Goal: Transaction & Acquisition: Purchase product/service

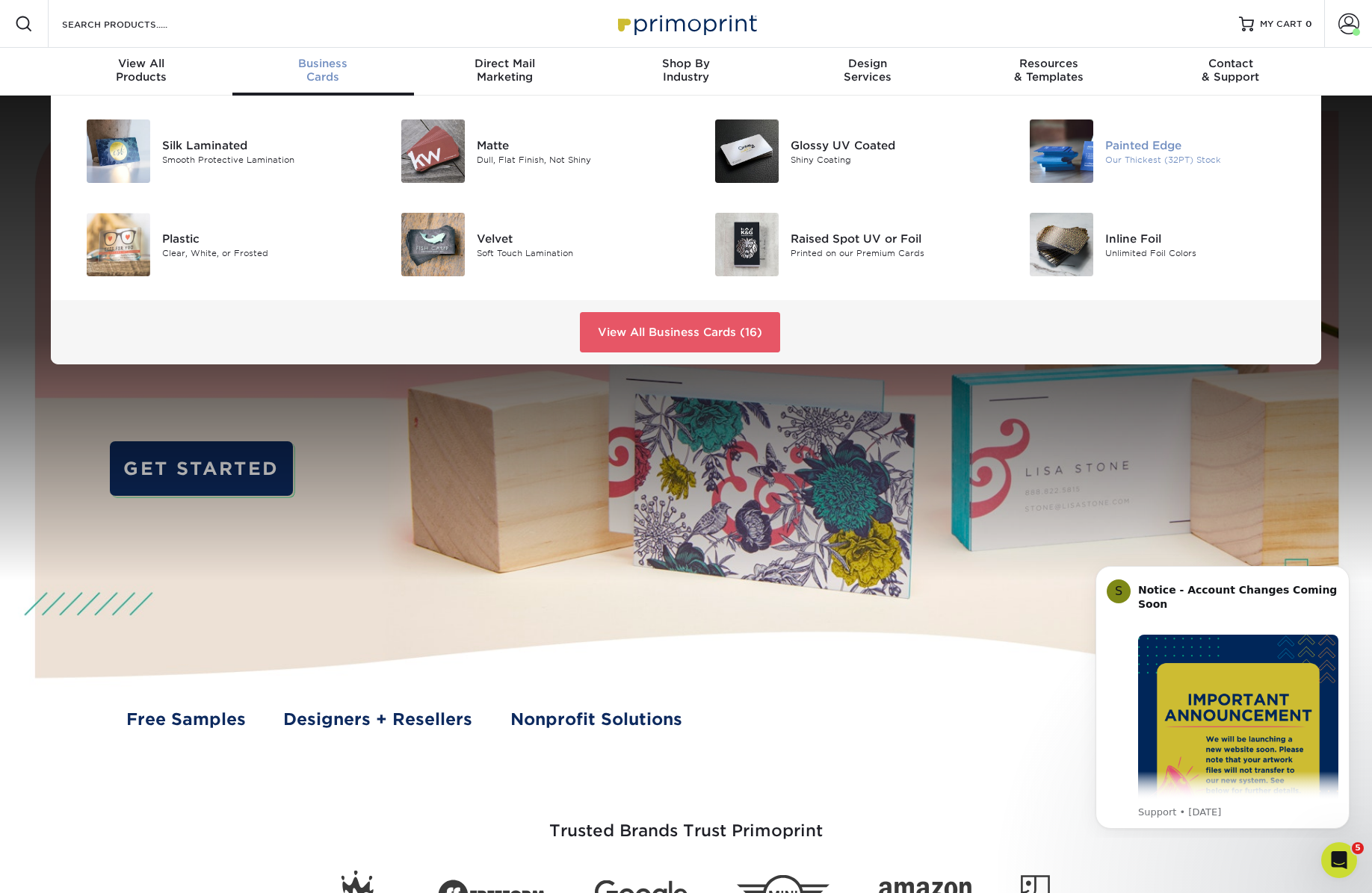
click at [1111, 152] on div "Painted Edge" at bounding box center [1204, 145] width 198 height 17
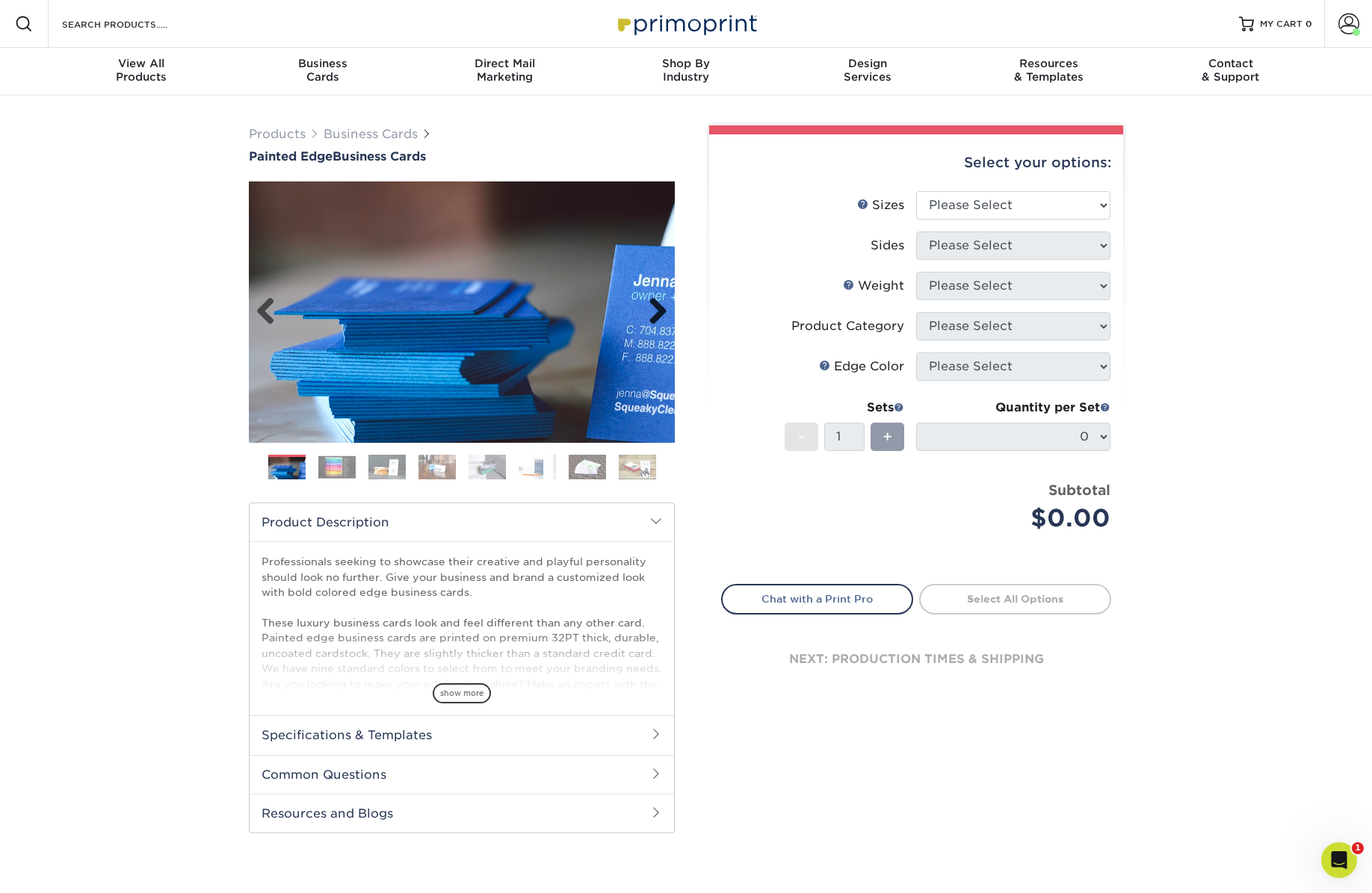
click at [662, 307] on link "Next" at bounding box center [652, 312] width 30 height 30
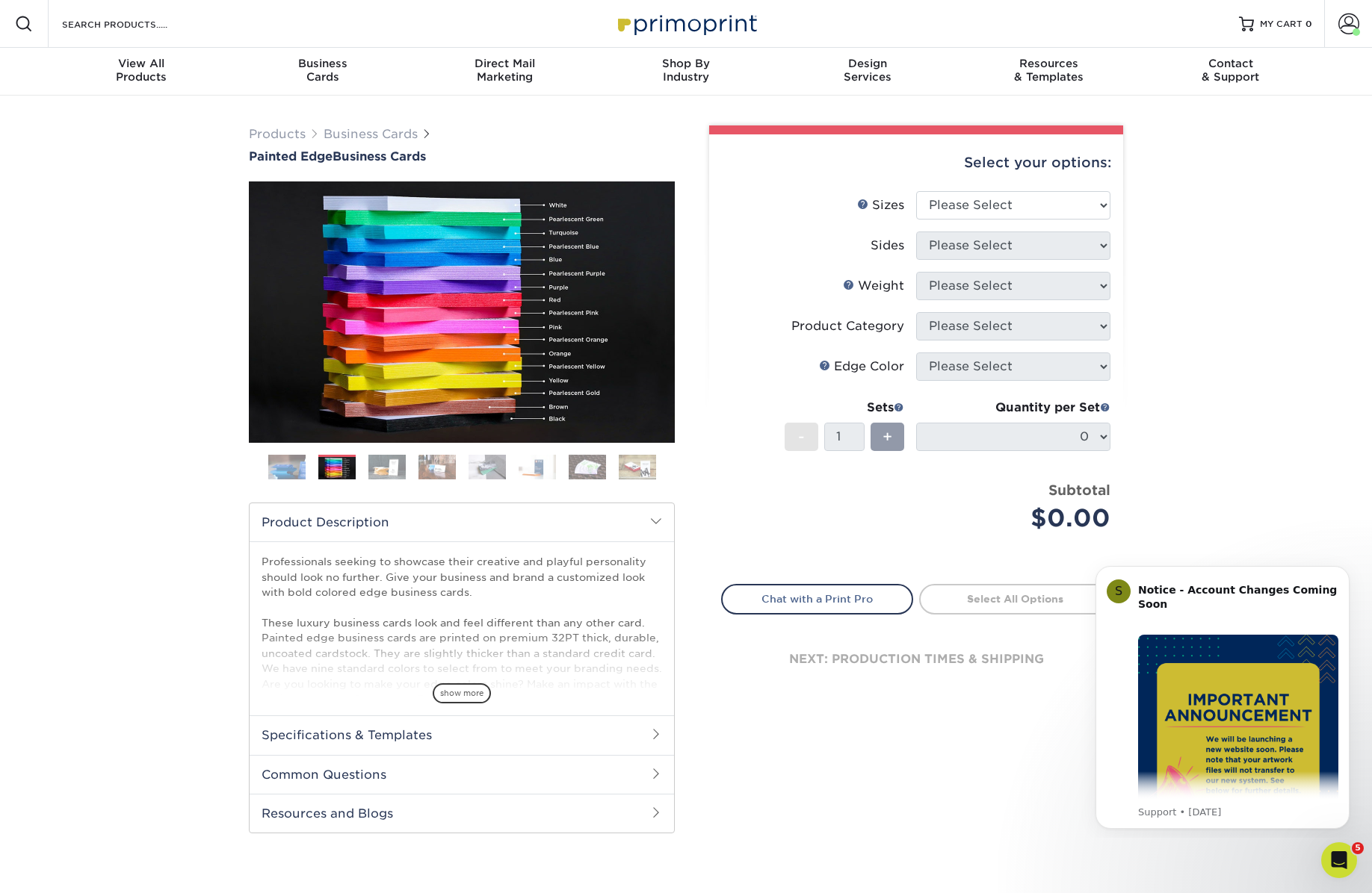
click at [386, 467] on img at bounding box center [388, 467] width 38 height 26
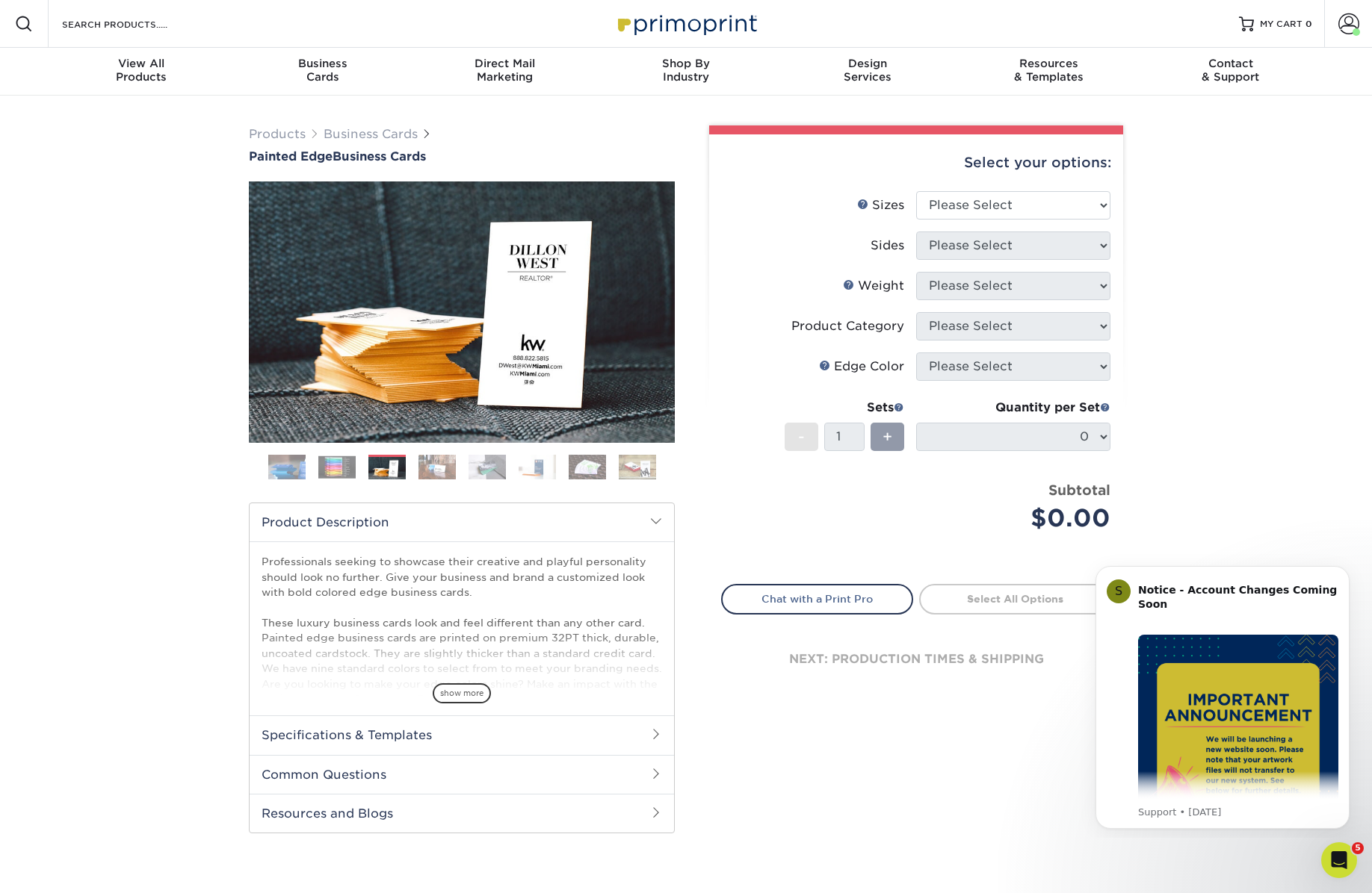
click at [442, 472] on img at bounding box center [437, 467] width 38 height 26
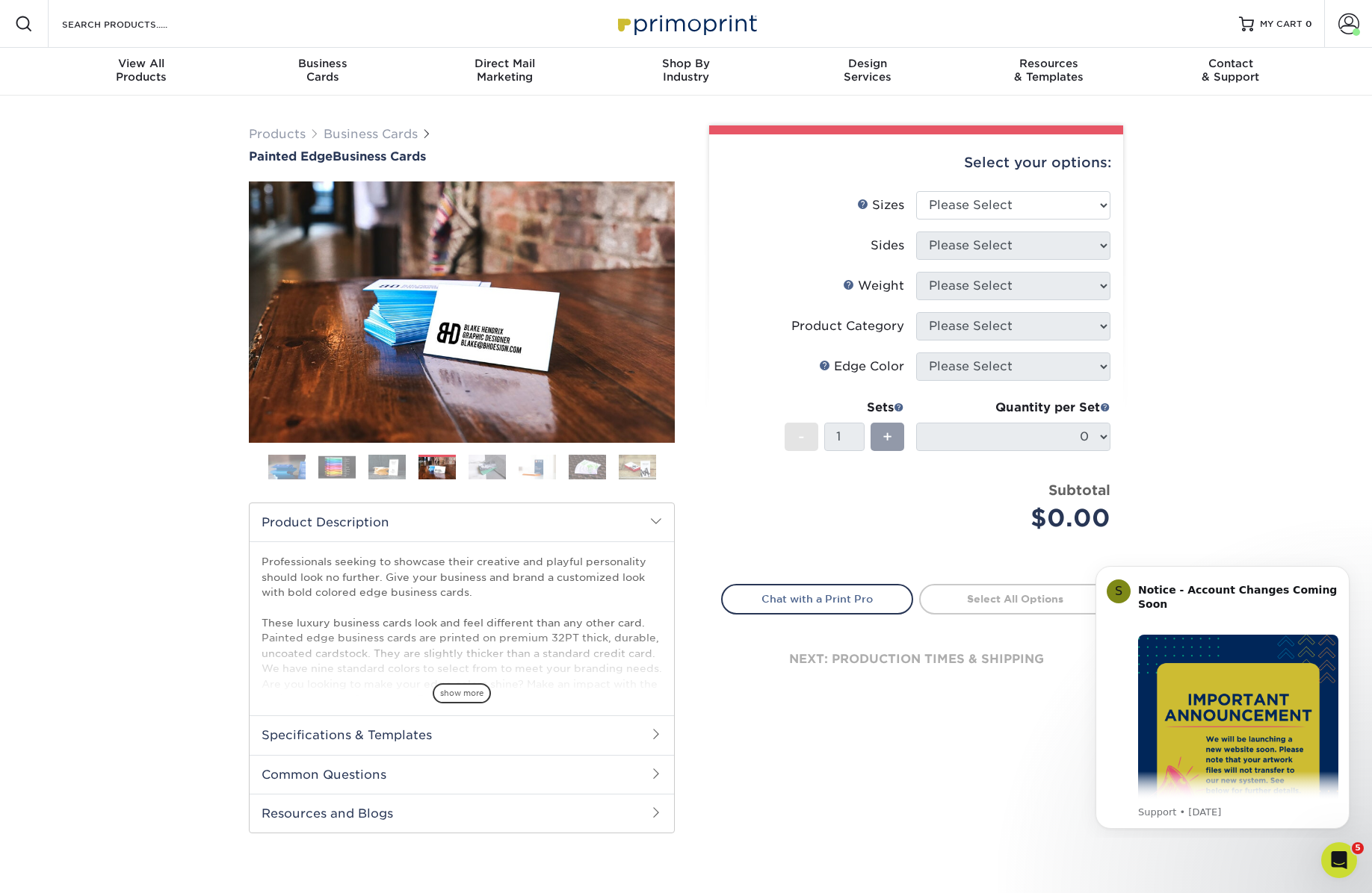
click at [471, 465] on img at bounding box center [487, 467] width 38 height 26
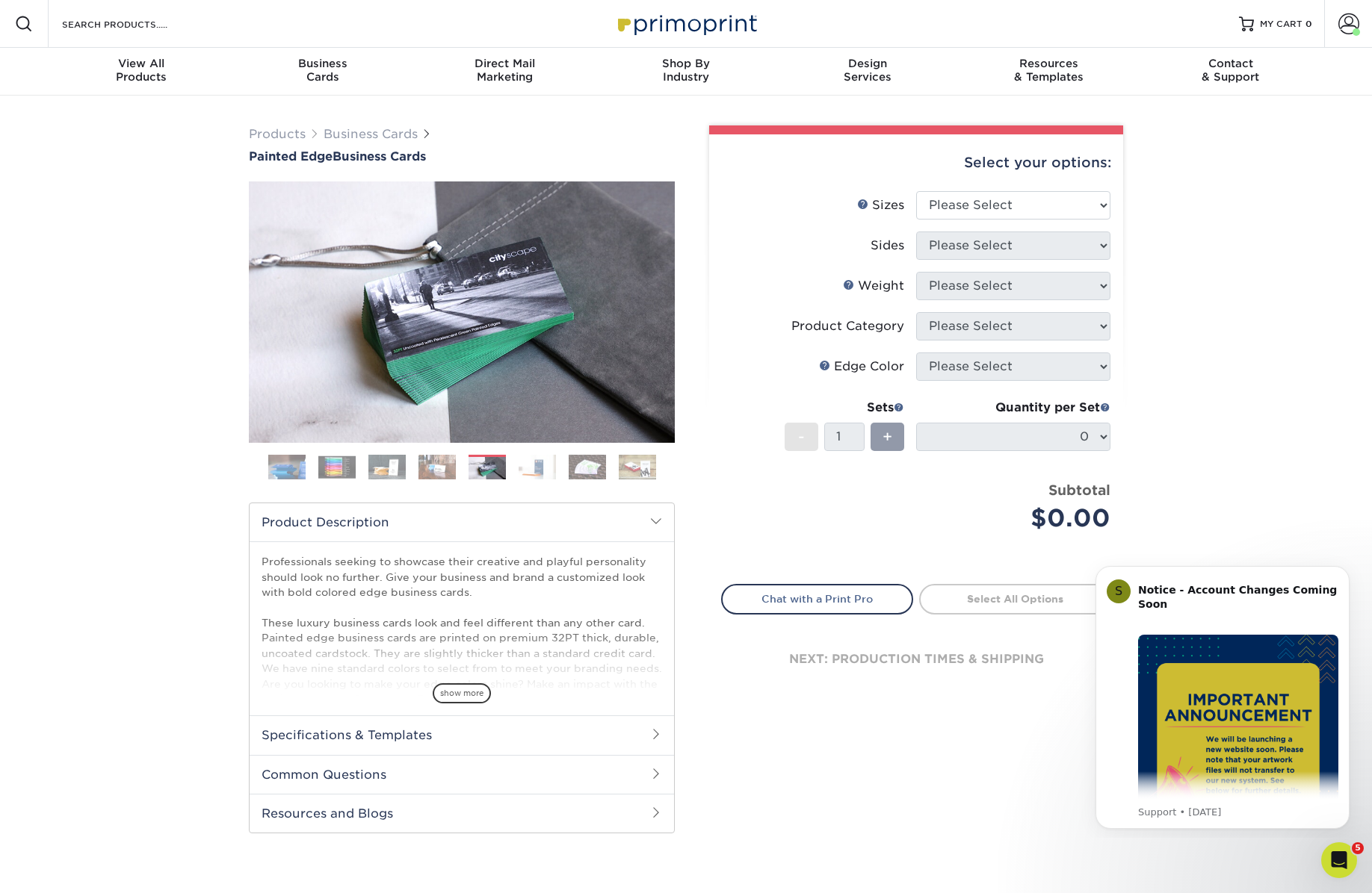
click at [529, 458] on img at bounding box center [537, 467] width 38 height 26
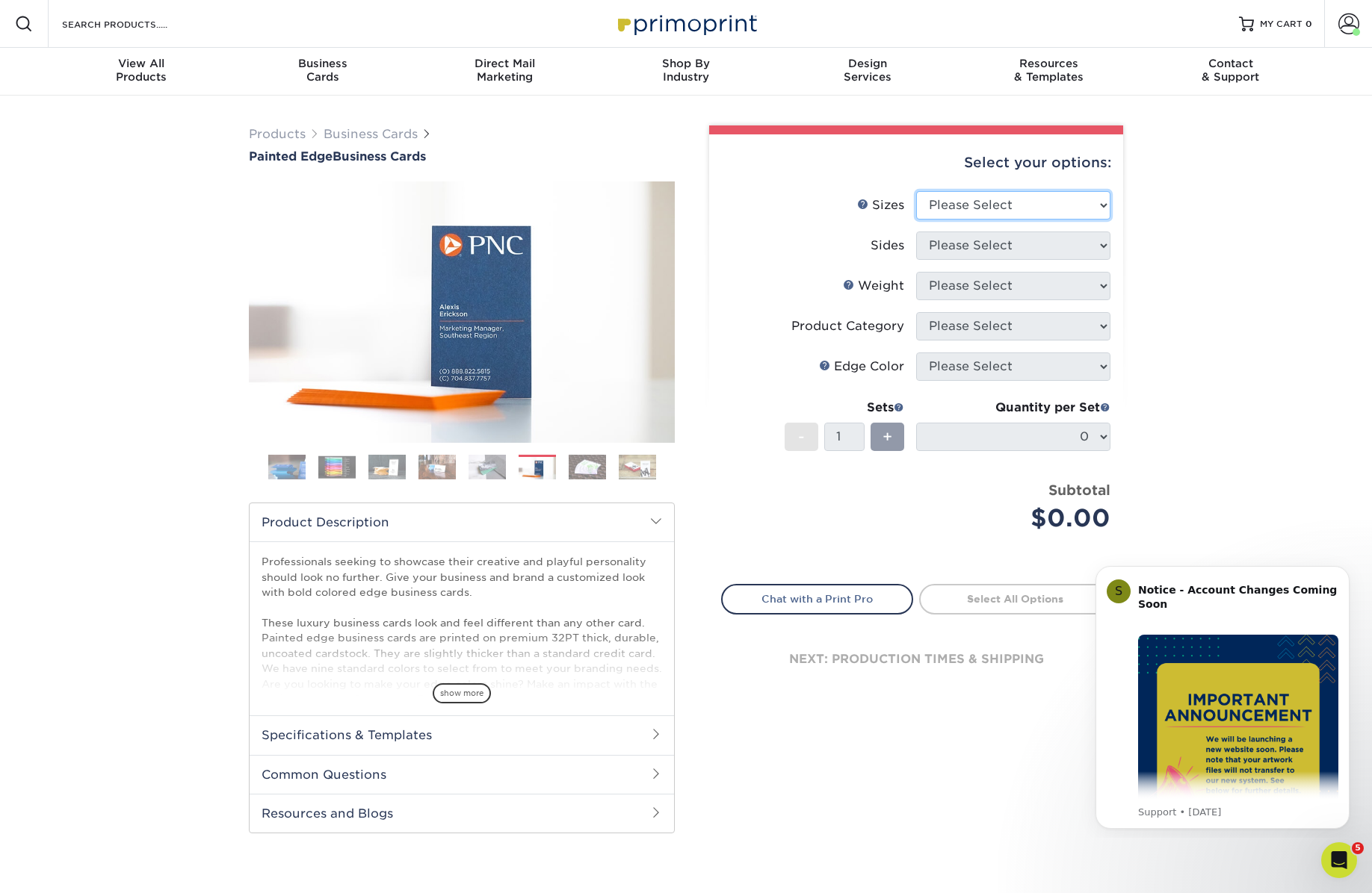
click at [941, 204] on select "Please Select 2" x 3.5" - Standard 2.125" x 3.375" - European 2.5" x 2.5" - Squ…" at bounding box center [1013, 205] width 194 height 29
click at [916, 191] on select "Please Select 2" x 3.5" - Standard 2.125" x 3.375" - European 2.5" x 2.5" - Squ…" at bounding box center [1013, 205] width 194 height 29
click at [958, 204] on select "Please Select 2" x 3.5" - Standard 2.125" x 3.375" - European 2.5" x 2.5" - Squ…" at bounding box center [1013, 205] width 194 height 29
click at [916, 191] on select "Please Select 2" x 3.5" - Standard 2.125" x 3.375" - European 2.5" x 2.5" - Squ…" at bounding box center [1013, 205] width 194 height 29
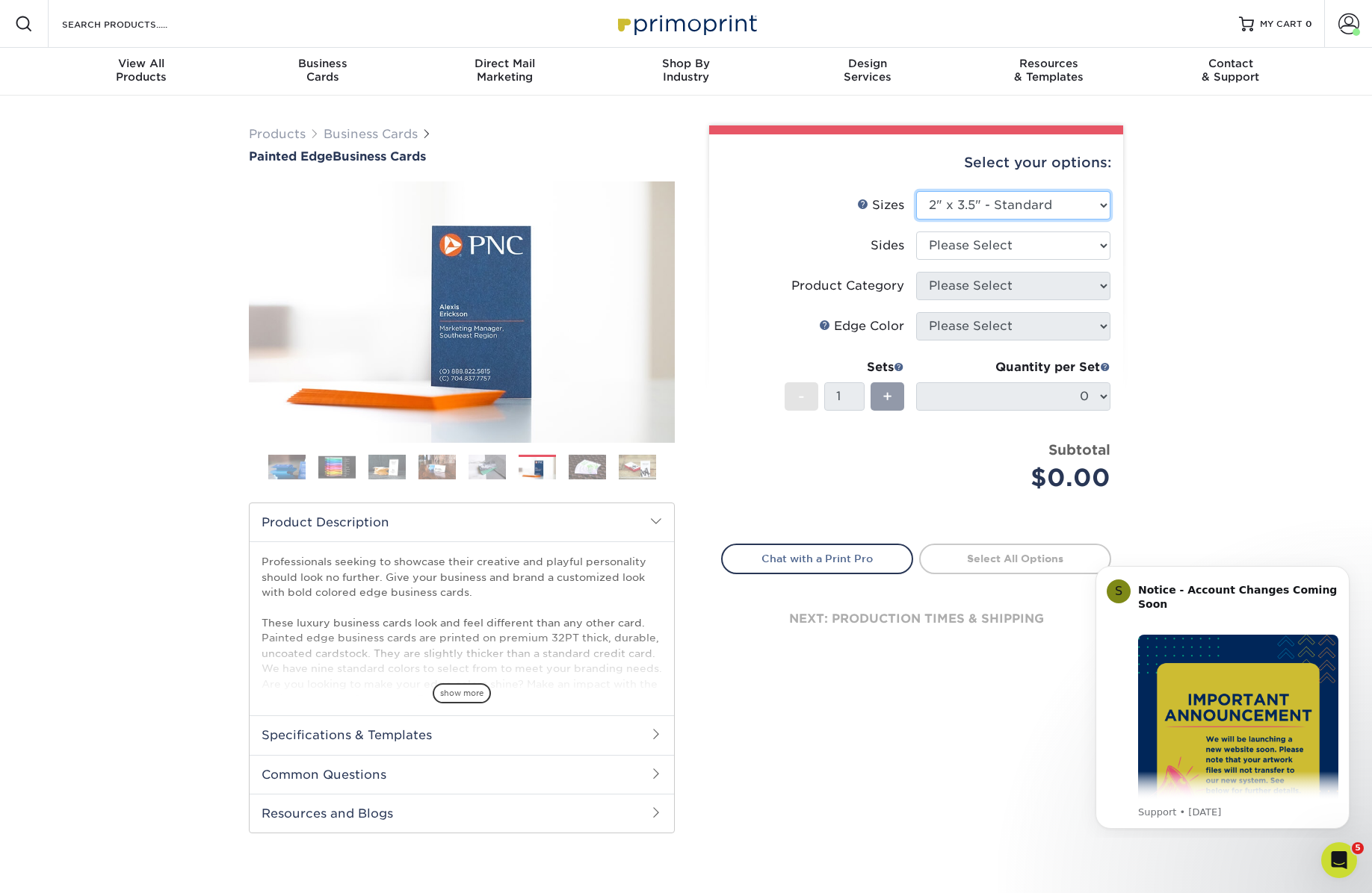
click at [984, 207] on select "Please Select 2" x 3.5" - Standard 2.125" x 3.375" - European 2.5" x 2.5" - Squ…" at bounding box center [1013, 205] width 194 height 29
click at [916, 191] on select "Please Select 2" x 3.5" - Standard 2.125" x 3.375" - European 2.5" x 2.5" - Squ…" at bounding box center [1013, 205] width 194 height 29
click at [986, 201] on select "Please Select 2" x 3.5" - Standard 2.125" x 3.375" - European 2.5" x 2.5" - Squ…" at bounding box center [1013, 205] width 194 height 29
select select "2.00x3.50"
click at [916, 191] on select "Please Select 2" x 3.5" - Standard 2.125" x 3.375" - European 2.5" x 2.5" - Squ…" at bounding box center [1013, 205] width 194 height 29
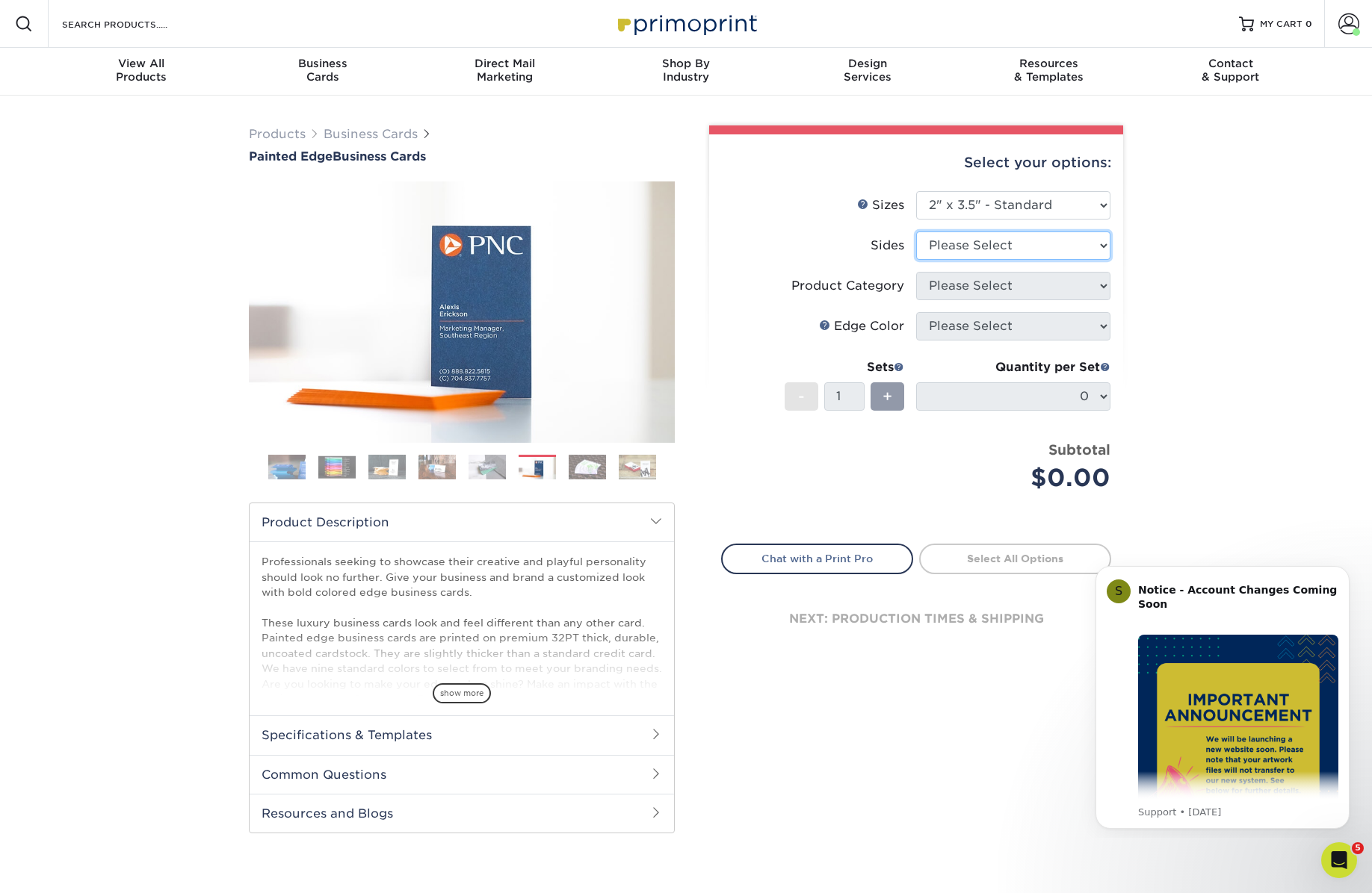
click at [998, 250] on select "Please Select Print Both Sides Print Front Only" at bounding box center [1013, 246] width 194 height 29
select select "13abbda7-1d64-4f25-8bb2-c179b224825d"
click at [916, 232] on select "Please Select Print Both Sides Print Front Only" at bounding box center [1013, 246] width 194 height 29
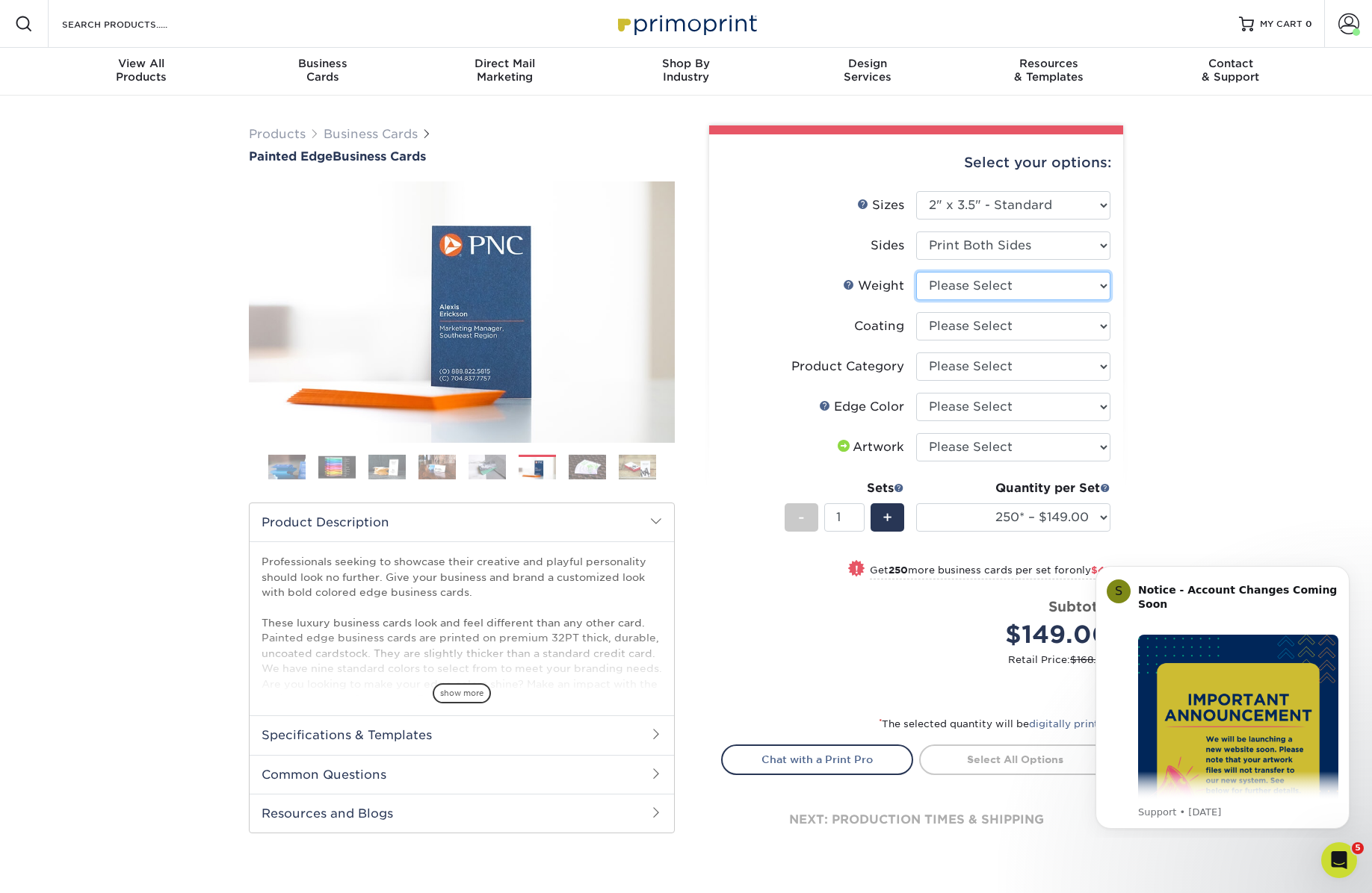
click at [963, 290] on select "Please Select 32PTUC" at bounding box center [1013, 285] width 194 height 29
select select "32PTUC"
click at [916, 272] on select "Please Select 32PTUC" at bounding box center [1013, 285] width 194 height 29
click at [960, 329] on select at bounding box center [1013, 326] width 194 height 29
select select "3e7618de-abca-4bda-9f97-8b9129e913d8"
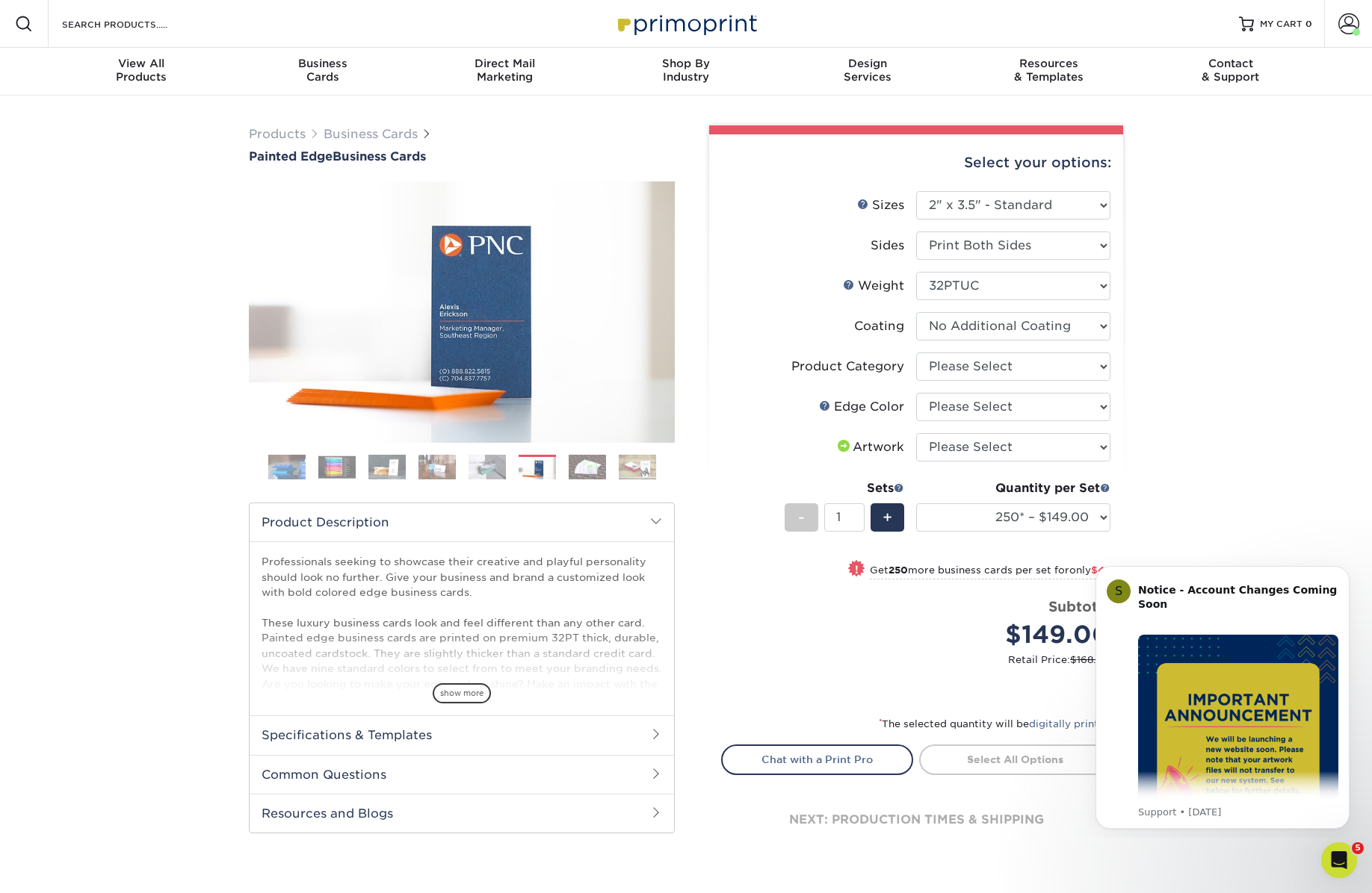
click at [916, 312] on select at bounding box center [1013, 326] width 194 height 29
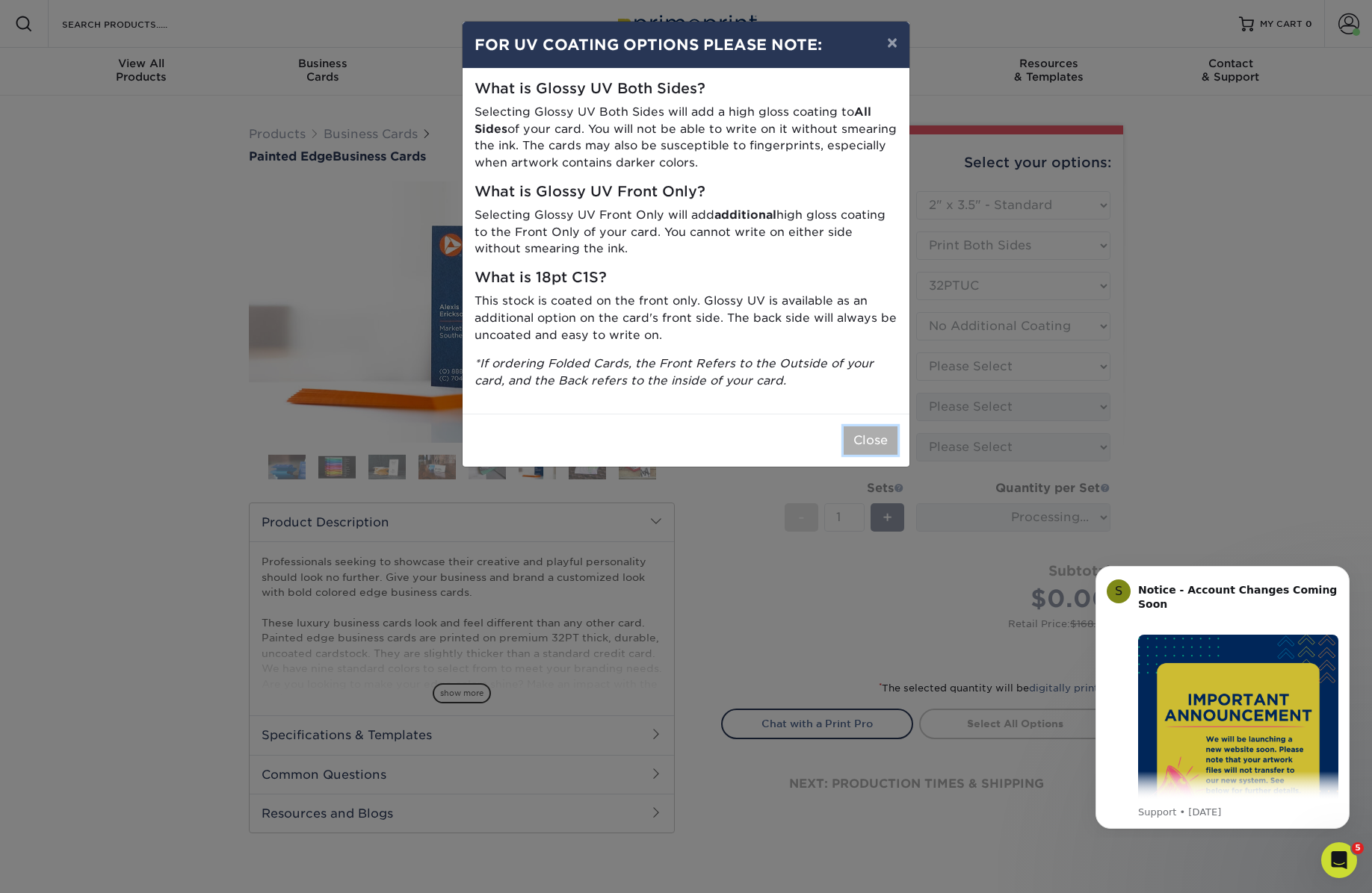
click at [872, 432] on button "Close" at bounding box center [870, 440] width 54 height 29
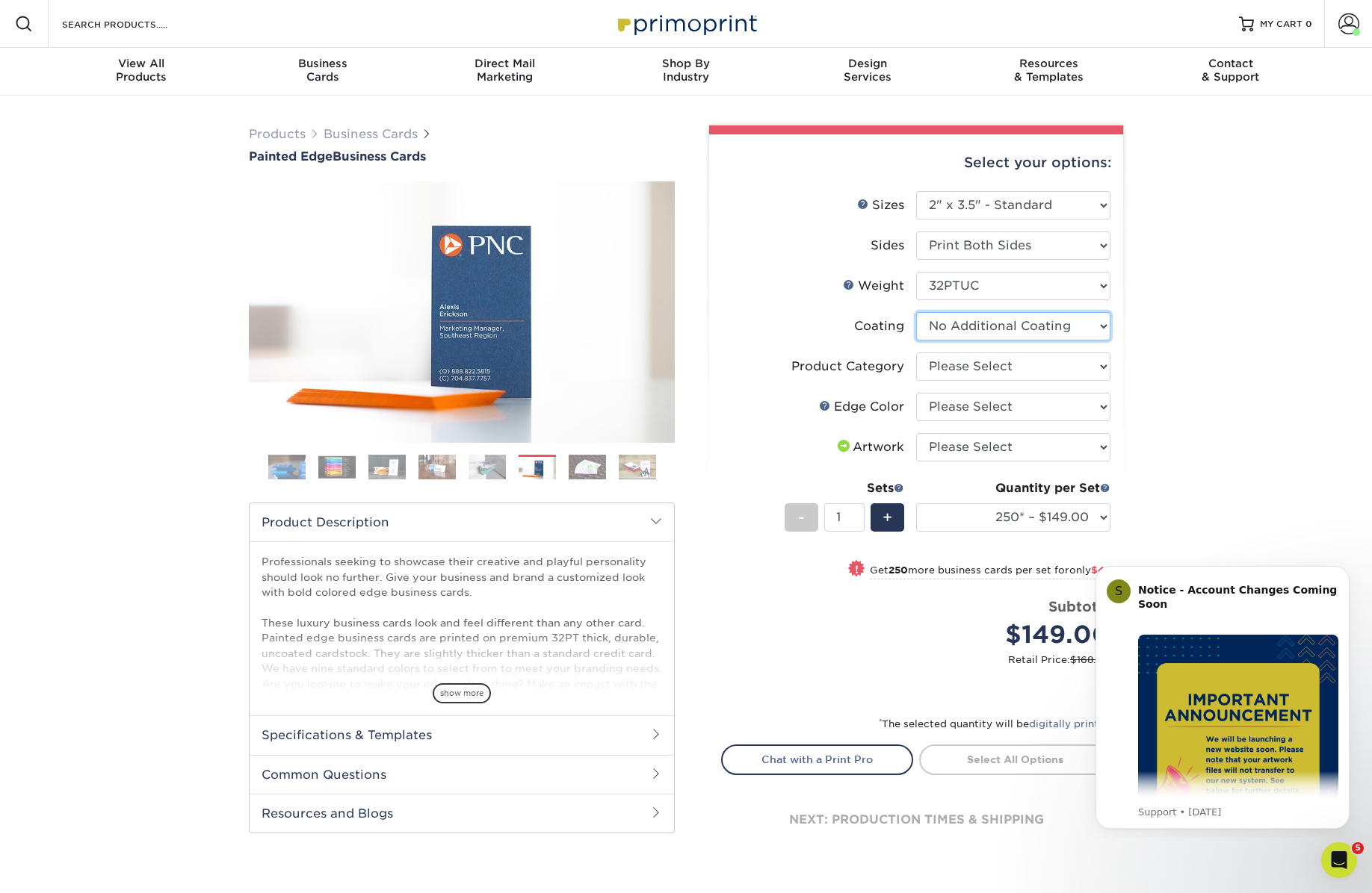
click at [989, 321] on select at bounding box center [1013, 326] width 194 height 29
click at [1069, 369] on select "Please Select Business Cards" at bounding box center [1013, 367] width 194 height 29
select select "3b5148f1-0588-4f88-a218-97bcfdce65c1"
click at [916, 353] on select "Please Select Business Cards" at bounding box center [1013, 367] width 194 height 29
click at [1030, 399] on select "Please Select Charcoal Black Brown Blue Pearlescent Blue Pearlescent Gold Pearl…" at bounding box center [1013, 406] width 194 height 29
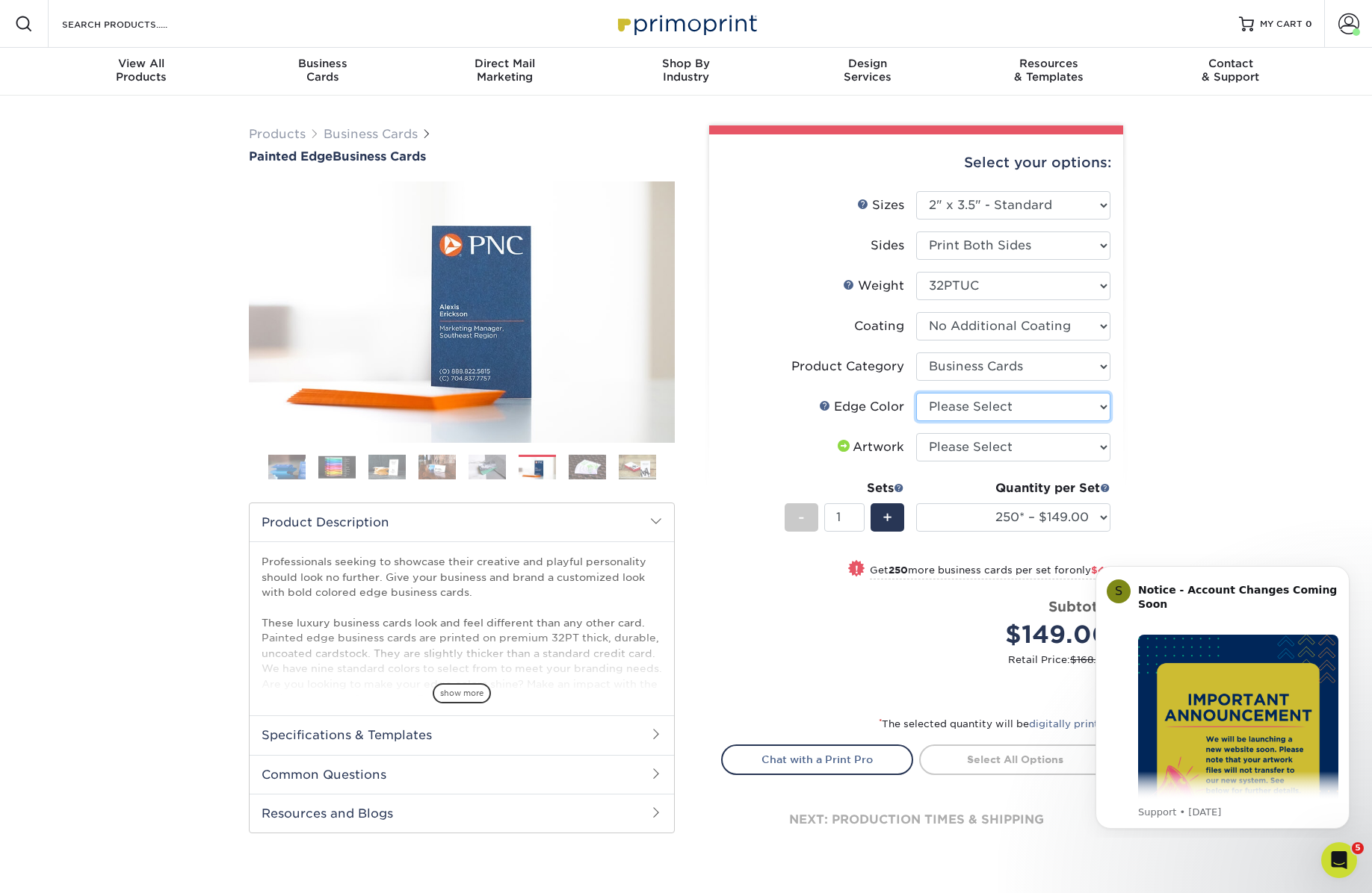
select select "a1dd4f78-e5b3-498e-8232-956f7b80f10f"
click at [916, 392] on select "Please Select Charcoal Black Brown Blue Pearlescent Blue Pearlescent Gold Pearl…" at bounding box center [1013, 406] width 194 height 29
click at [981, 404] on select "Please Select Charcoal Black Brown Blue Pearlescent Blue Pearlescent Gold Pearl…" at bounding box center [1013, 406] width 194 height 29
click at [321, 461] on img at bounding box center [337, 467] width 38 height 23
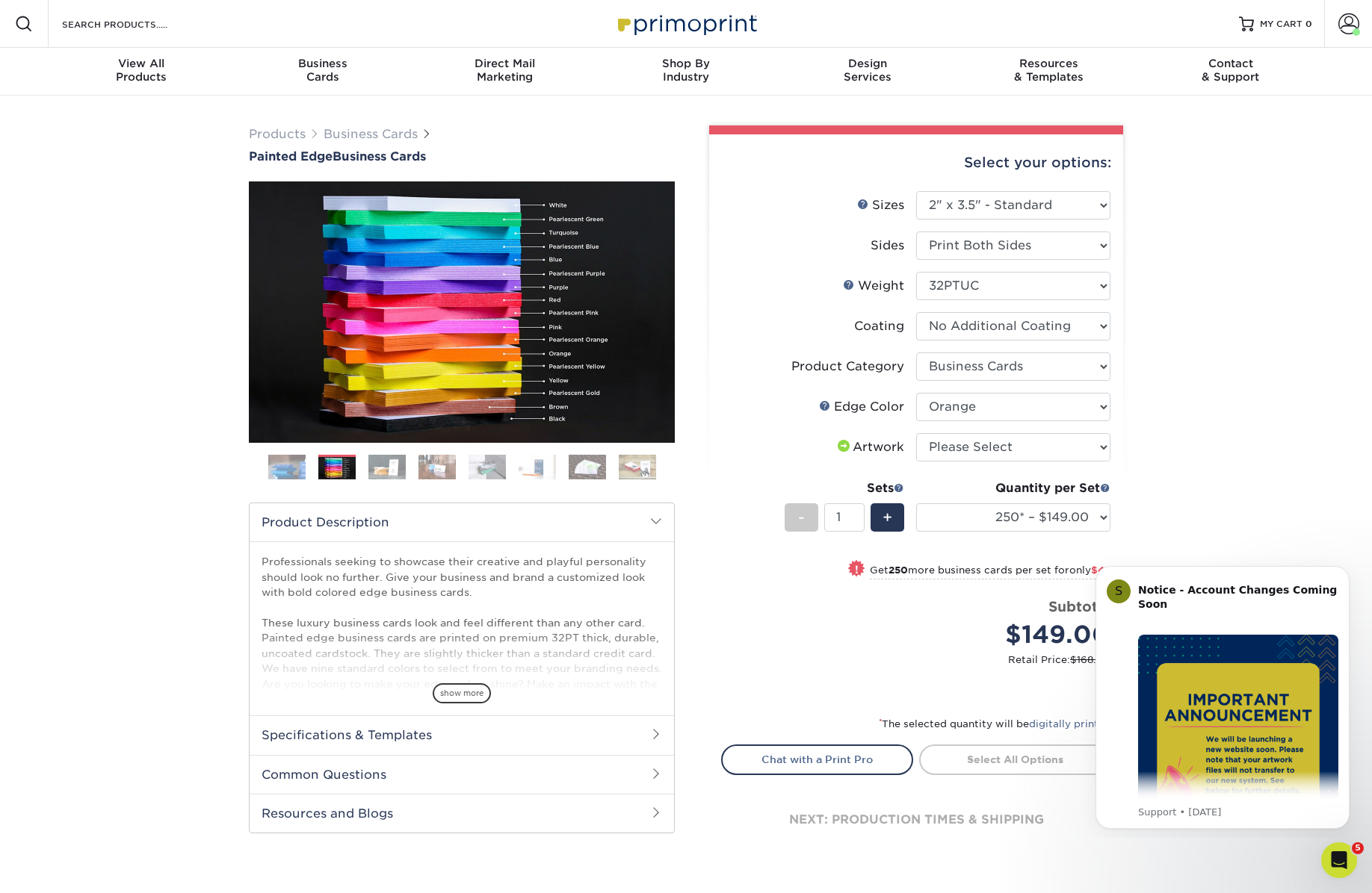
click at [386, 463] on img at bounding box center [388, 467] width 38 height 26
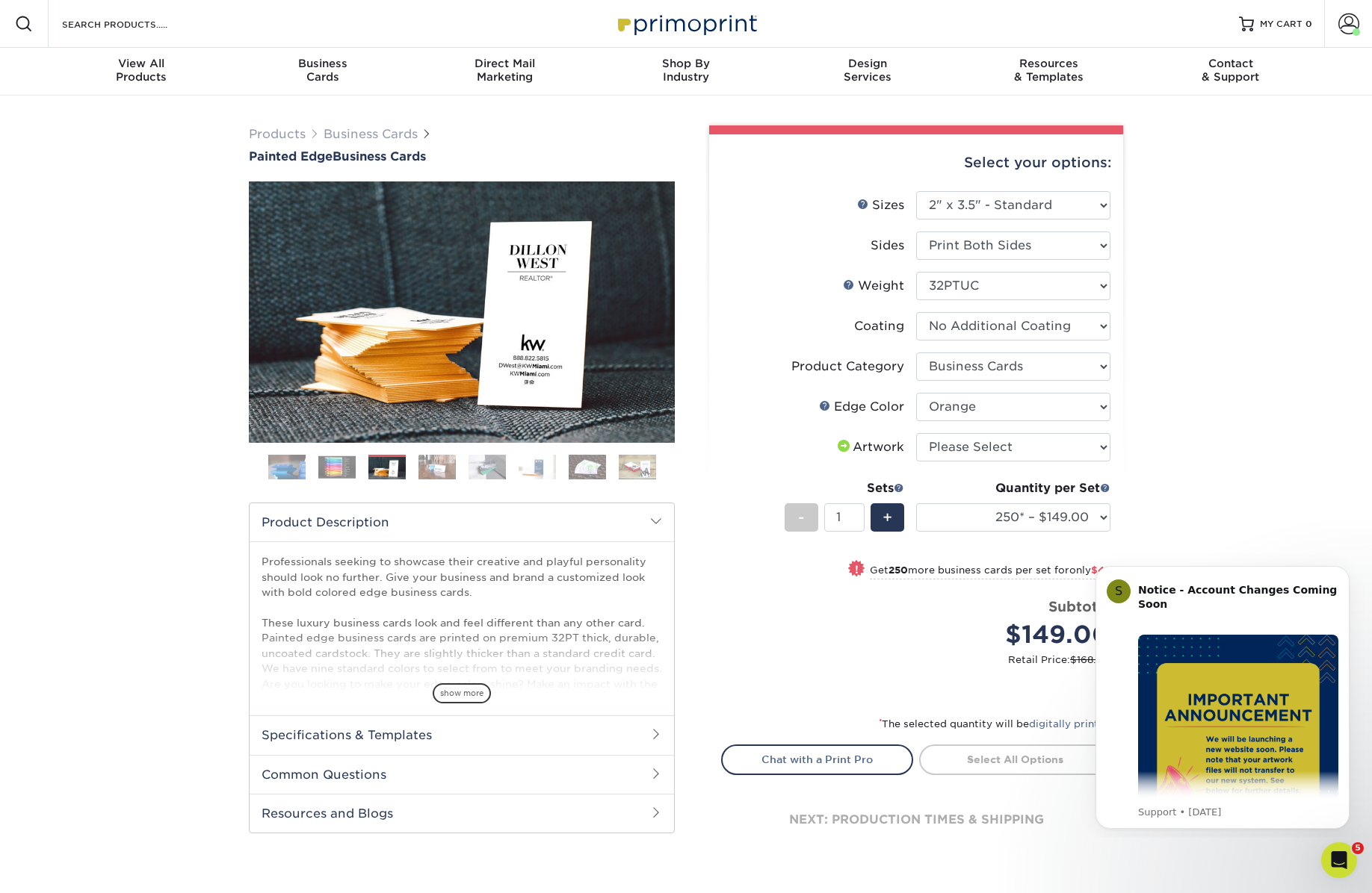
click at [436, 466] on img at bounding box center [437, 467] width 38 height 26
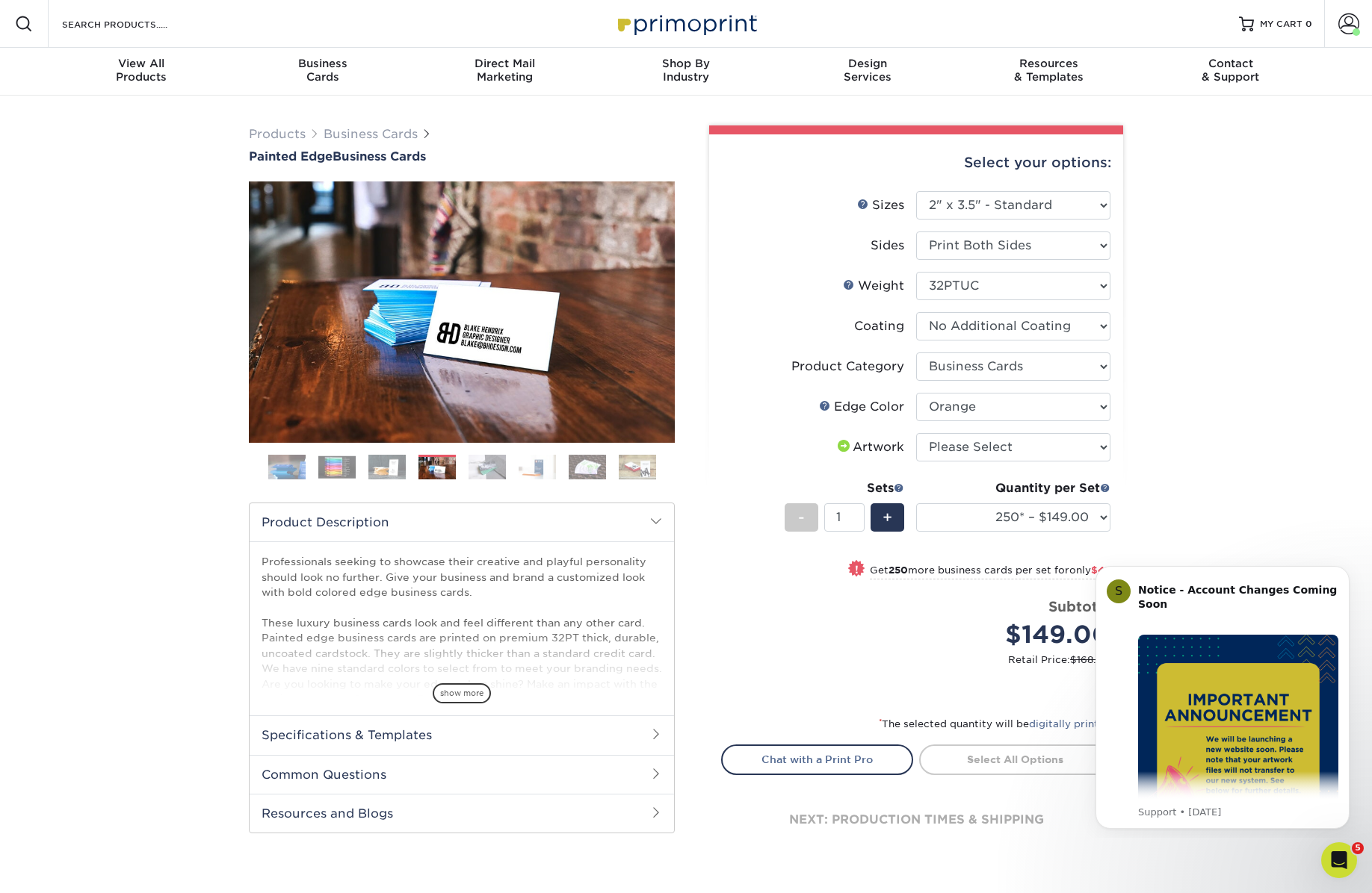
click at [481, 465] on img at bounding box center [487, 467] width 38 height 26
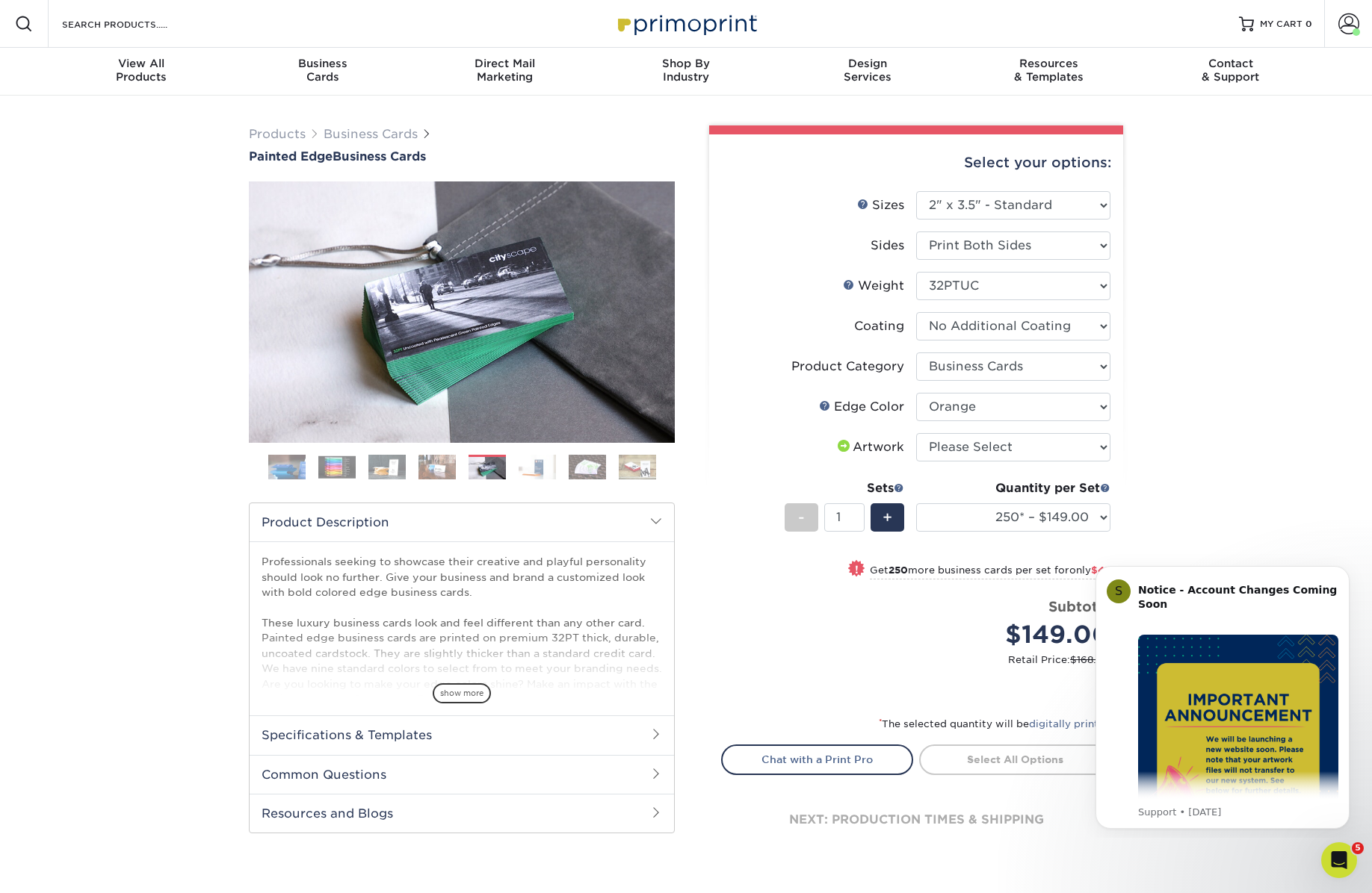
click at [540, 463] on img at bounding box center [537, 467] width 38 height 26
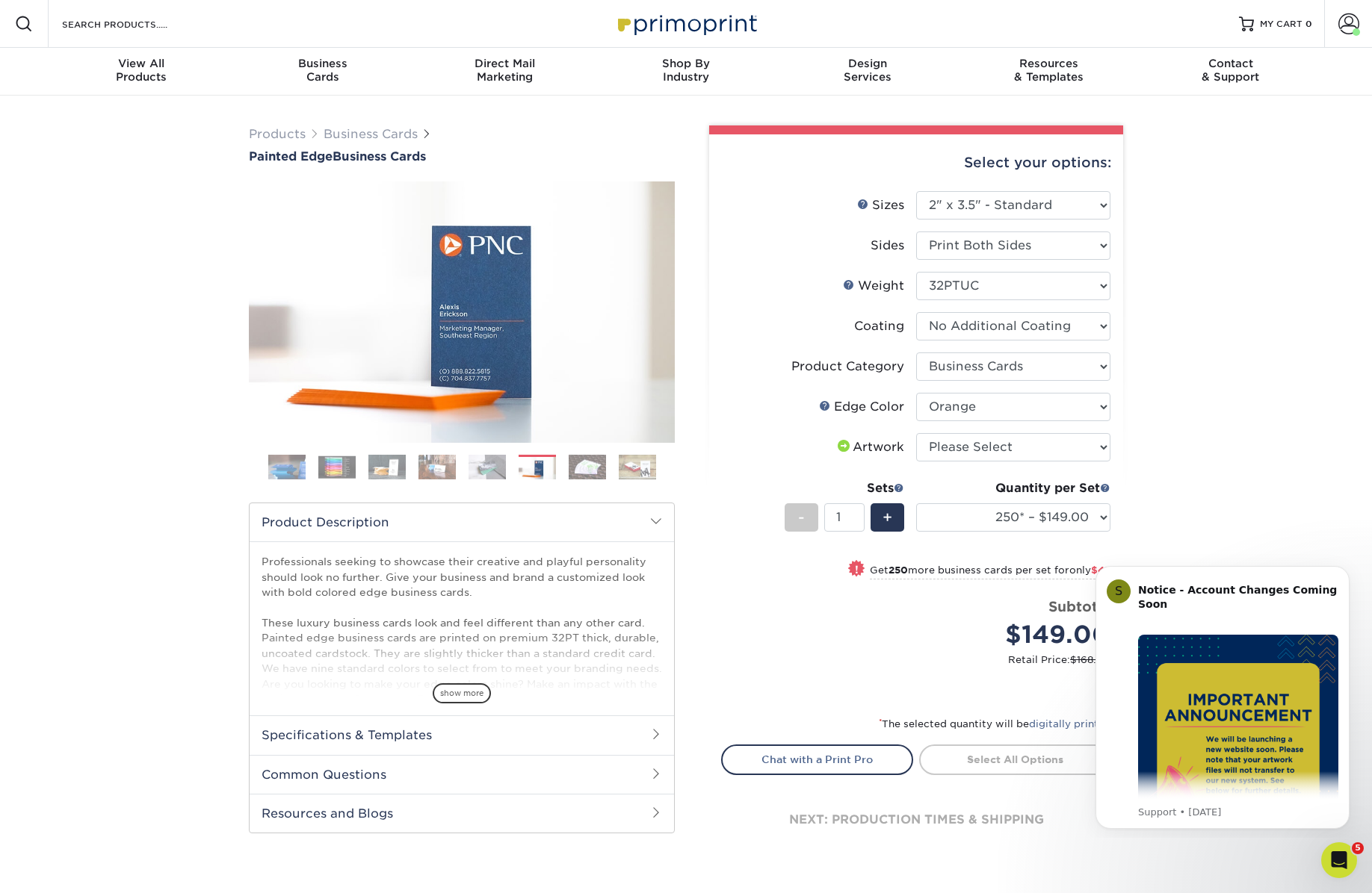
click at [599, 462] on img at bounding box center [587, 467] width 38 height 26
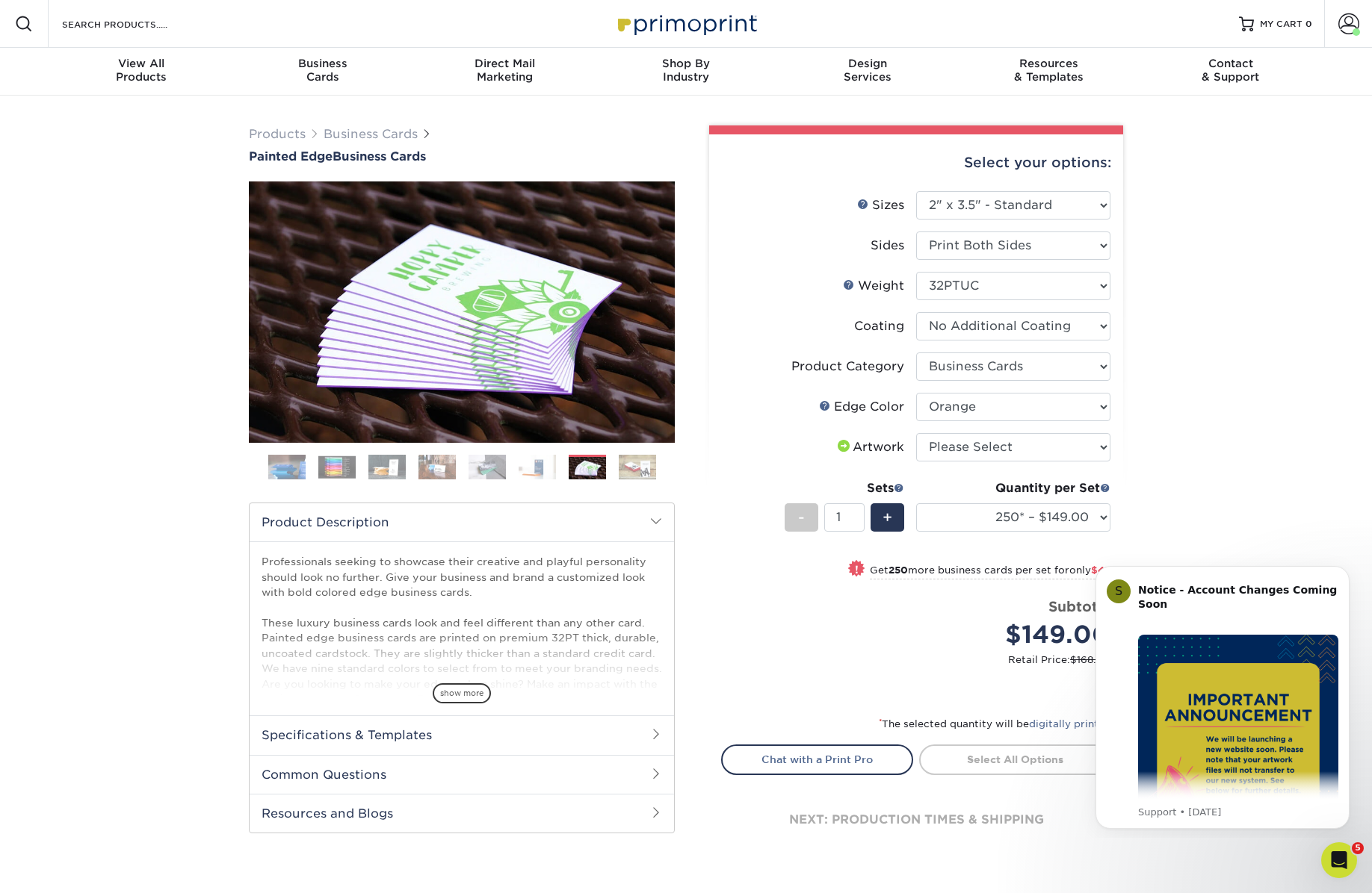
click at [625, 462] on img at bounding box center [637, 467] width 38 height 26
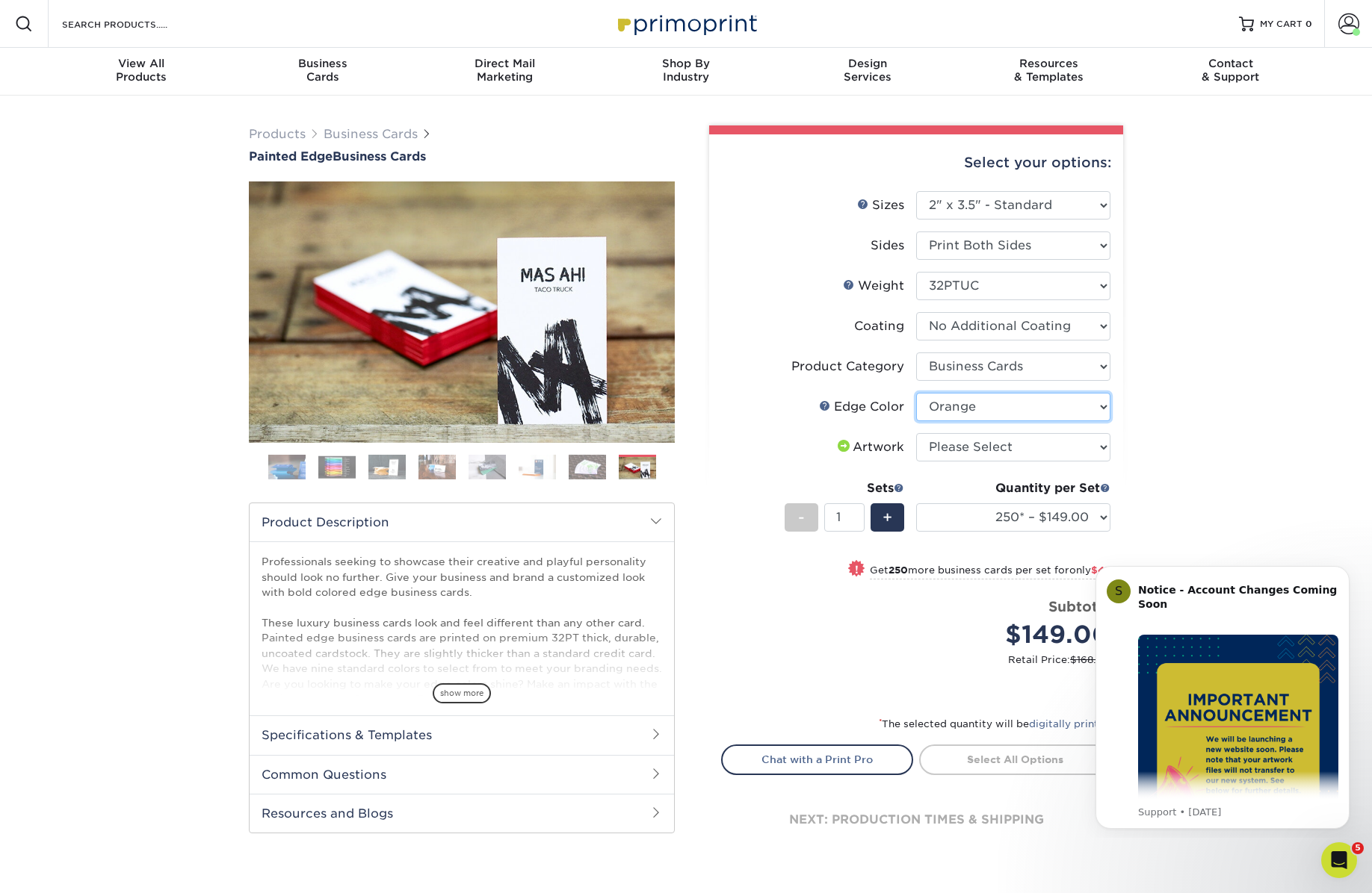
click at [938, 404] on select "Please Select Charcoal Black Brown Blue Pearlescent Blue Pearlescent Gold Pearl…" at bounding box center [1013, 406] width 194 height 29
click at [329, 465] on img at bounding box center [337, 467] width 38 height 23
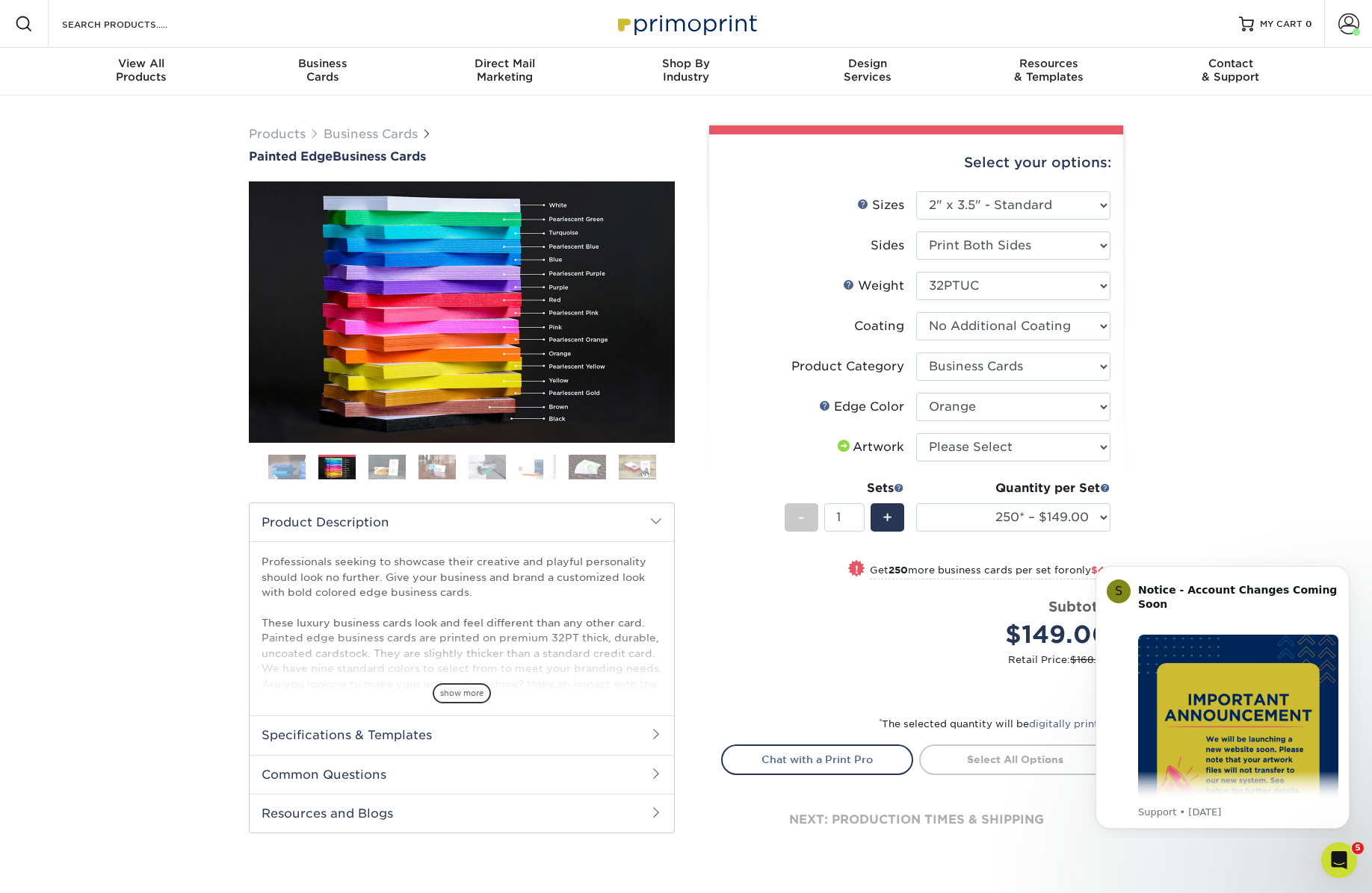
click at [1232, 511] on div "Products Business Cards Painted Edge Business Cards Previous Next" at bounding box center [686, 506] width 1372 height 823
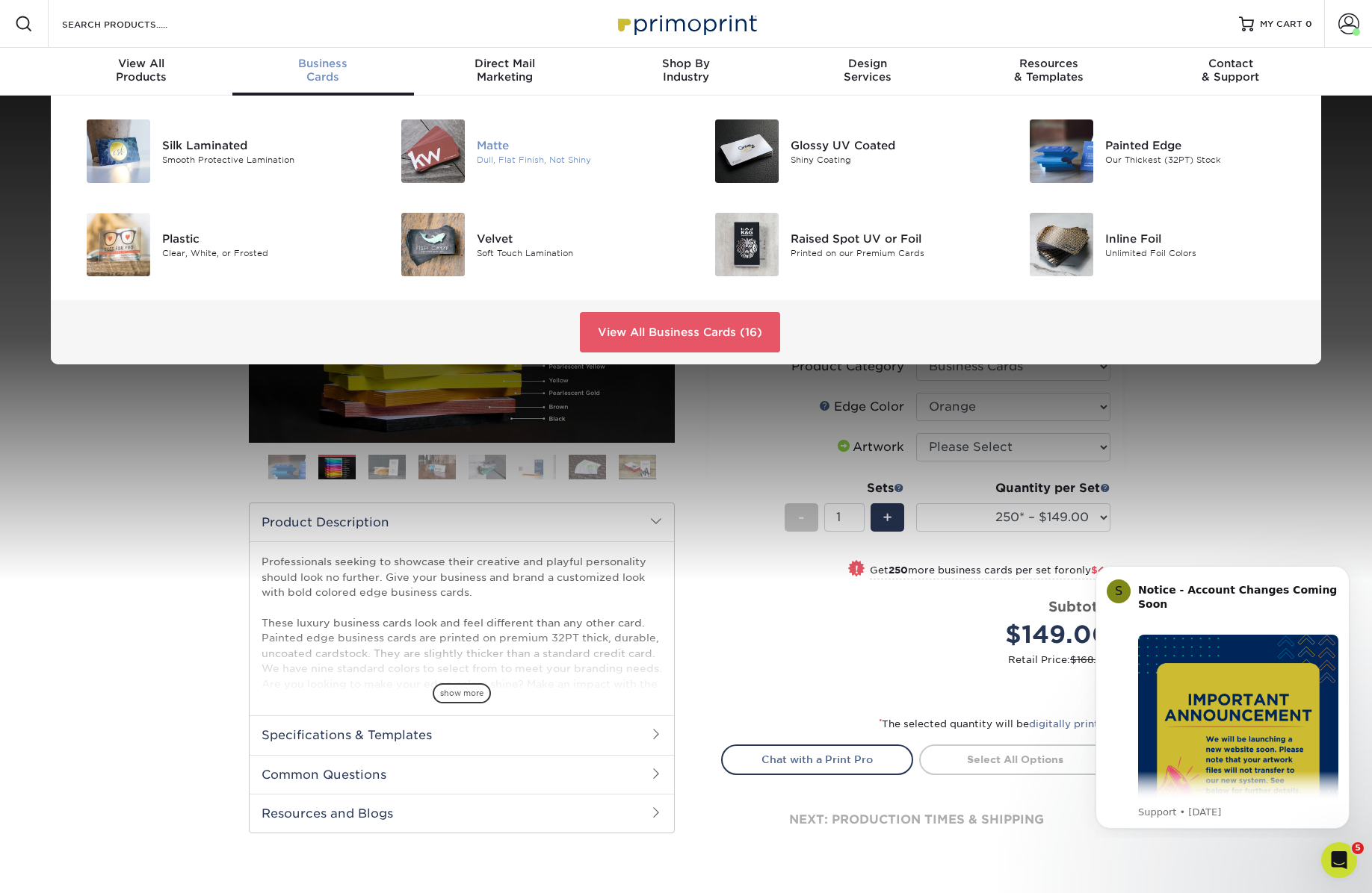
click at [438, 151] on img at bounding box center [433, 152] width 63 height 63
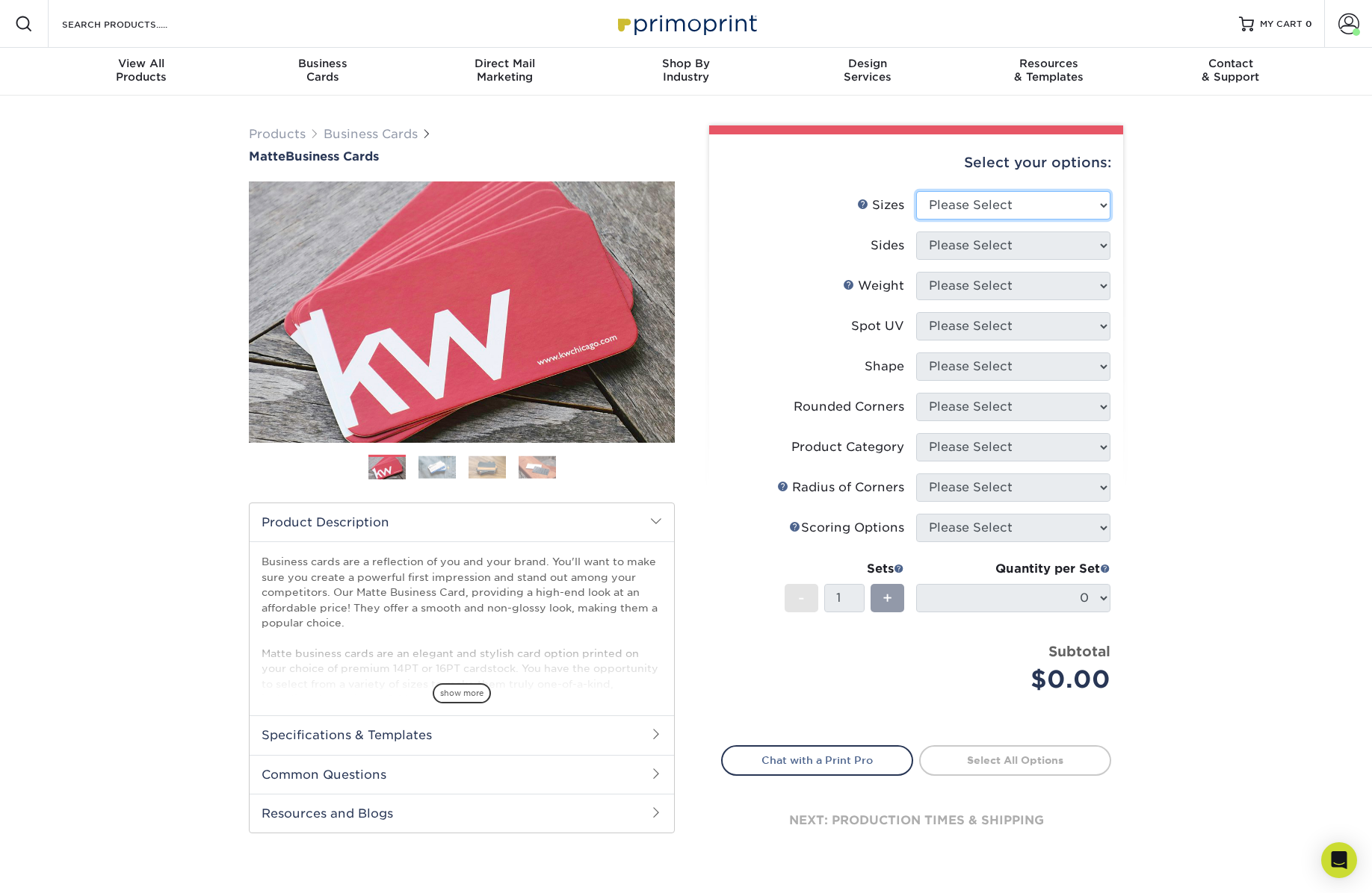
click at [940, 209] on select "Please Select 1.5" x 3.5" - Mini 1.75" x 3.5" - Mini 2" x 2" - Square 2" x 3" -…" at bounding box center [1013, 205] width 194 height 29
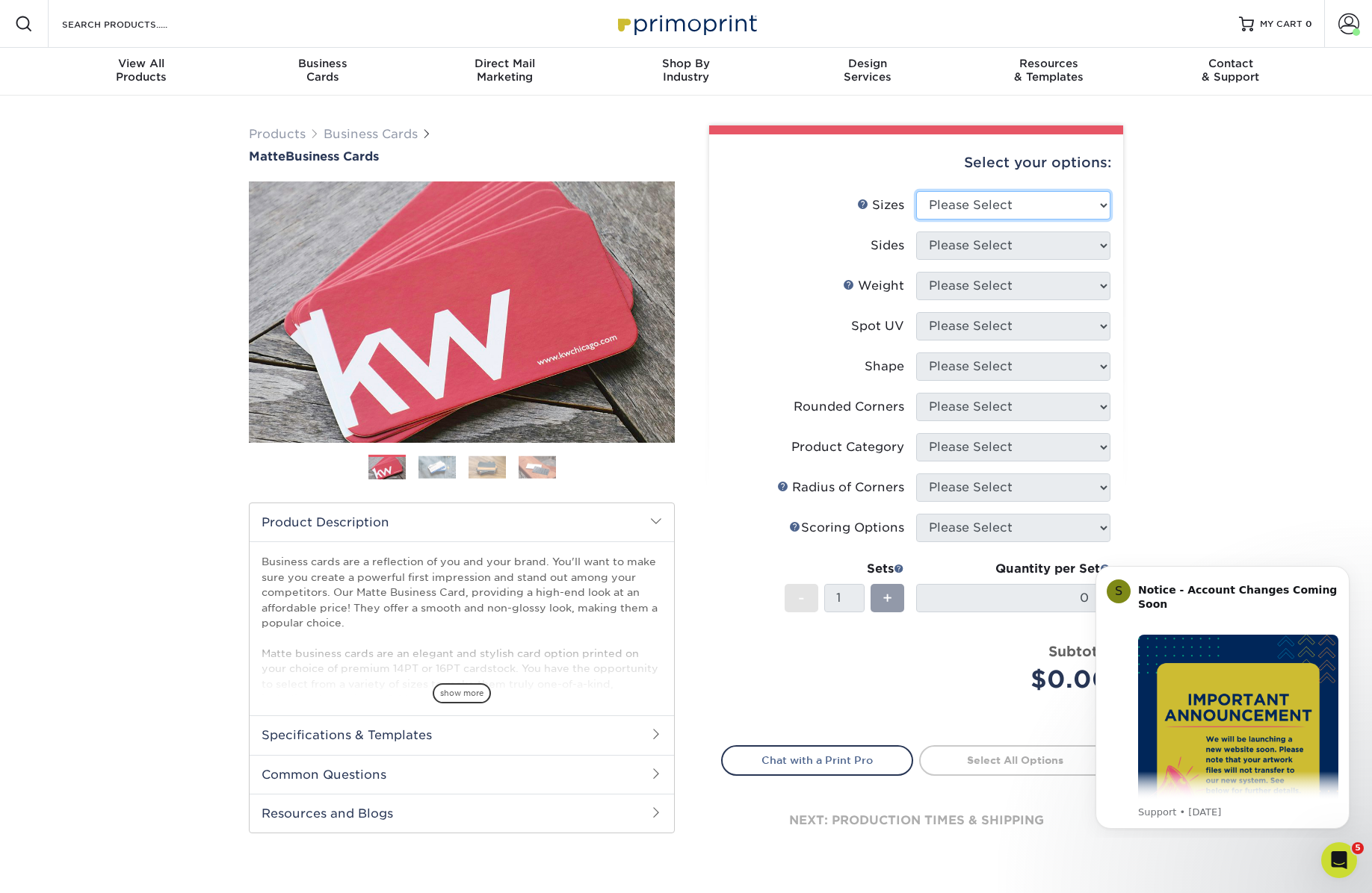
select select "2.00x3.50"
click at [916, 191] on select "Please Select 1.5" x 3.5" - Mini 1.75" x 3.5" - Mini 2" x 2" - Square 2" x 3" -…" at bounding box center [1013, 205] width 194 height 29
click at [950, 250] on select "Please Select Print Both Sides Print Front Only" at bounding box center [1013, 246] width 194 height 29
select select "13abbda7-1d64-4f25-8bb2-c179b224825d"
click at [916, 232] on select "Please Select Print Both Sides Print Front Only" at bounding box center [1013, 246] width 194 height 29
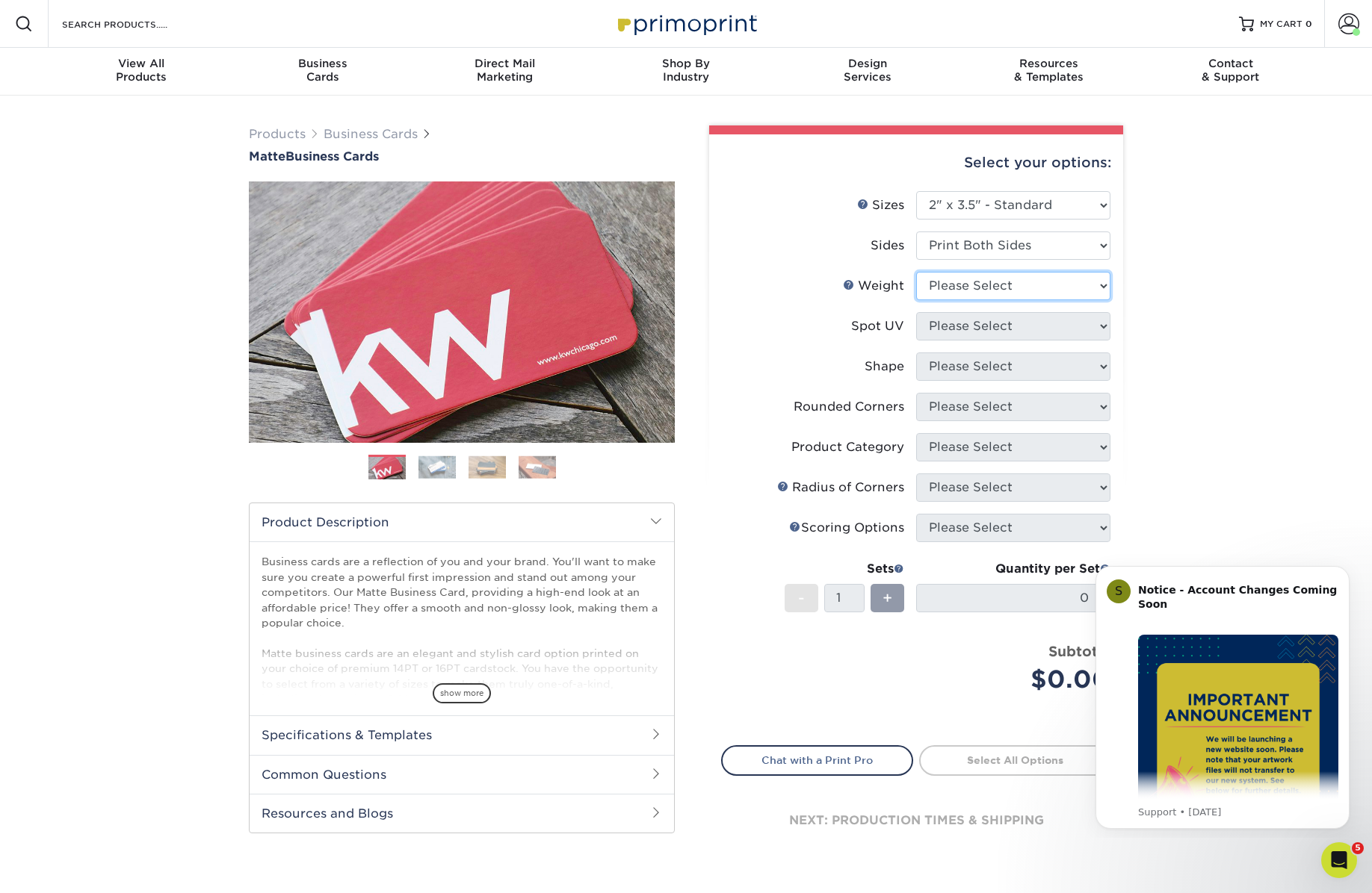
click at [938, 283] on select "Please Select 16PT 14PT" at bounding box center [1013, 285] width 194 height 29
click at [916, 272] on select "Please Select 16PT 14PT" at bounding box center [1013, 285] width 194 height 29
click at [941, 289] on select "Please Select 16PT 14PT" at bounding box center [1013, 285] width 194 height 29
select select "16PT"
click at [916, 272] on select "Please Select 16PT 14PT" at bounding box center [1013, 285] width 194 height 29
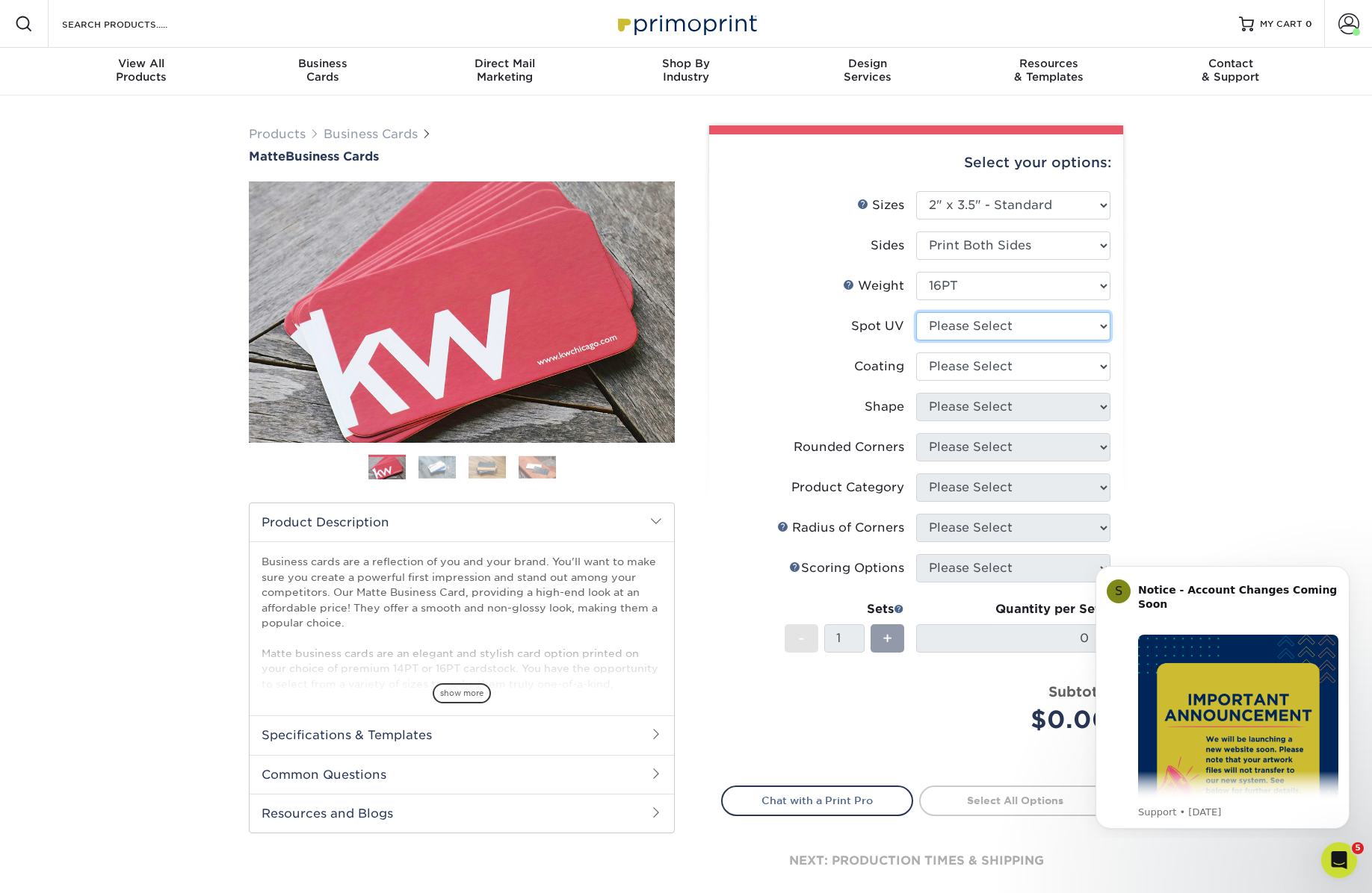
click at [947, 327] on select "Please Select No Spot UV Front and Back (Both Sides) Front Only Back Only" at bounding box center [1013, 326] width 194 height 29
click at [948, 365] on select at bounding box center [1013, 367] width 194 height 29
click at [980, 320] on select "Please Select No Spot UV Front and Back (Both Sides) Front Only Back Only" at bounding box center [1013, 326] width 194 height 29
click at [986, 326] on select "Please Select No Spot UV Front and Back (Both Sides) Front Only Back Only" at bounding box center [1013, 326] width 194 height 29
click at [968, 369] on select at bounding box center [1013, 367] width 194 height 29
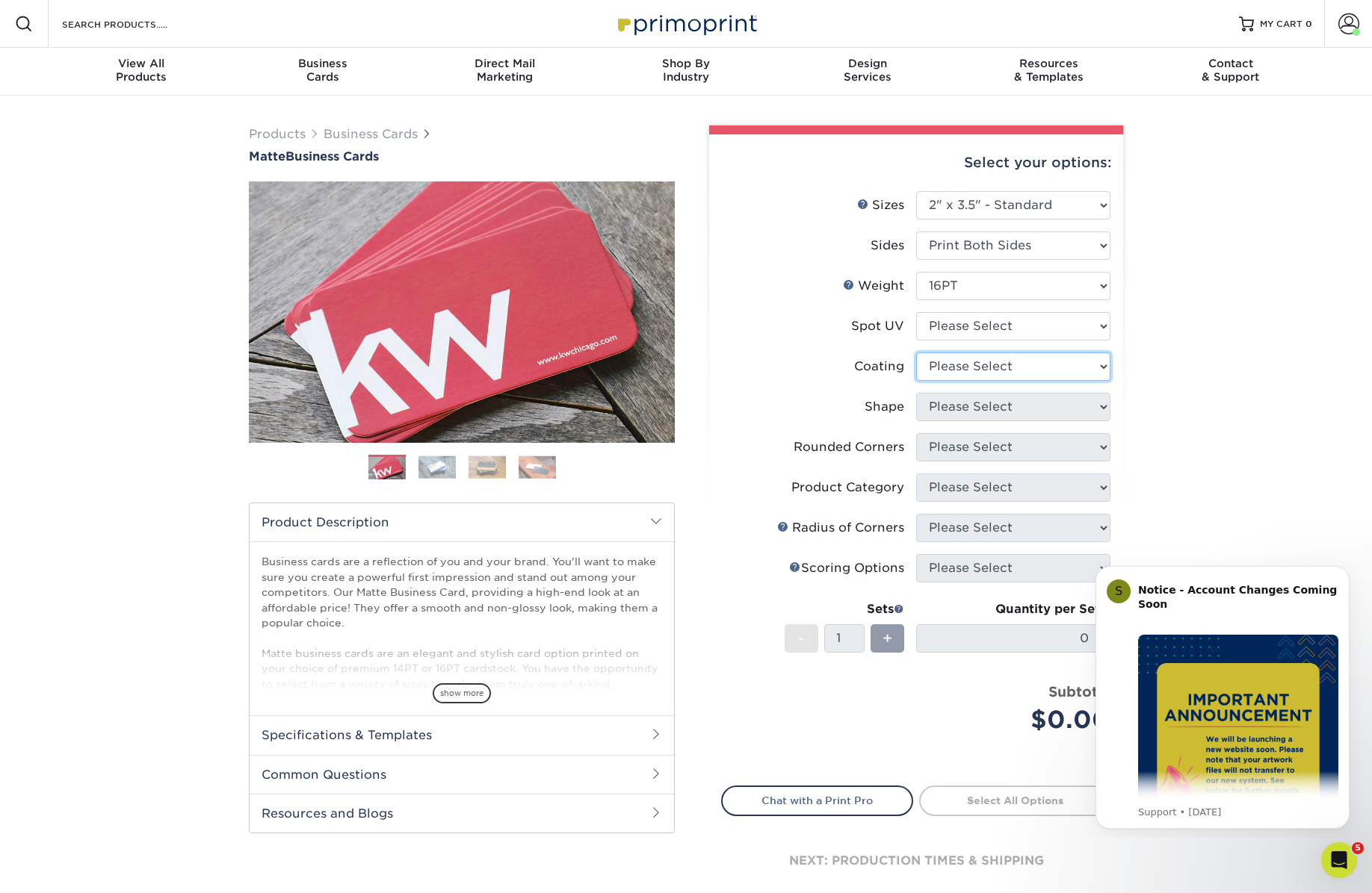
click at [935, 363] on select at bounding box center [1013, 367] width 194 height 29
click select at bounding box center [1013, 367] width 194 height 29
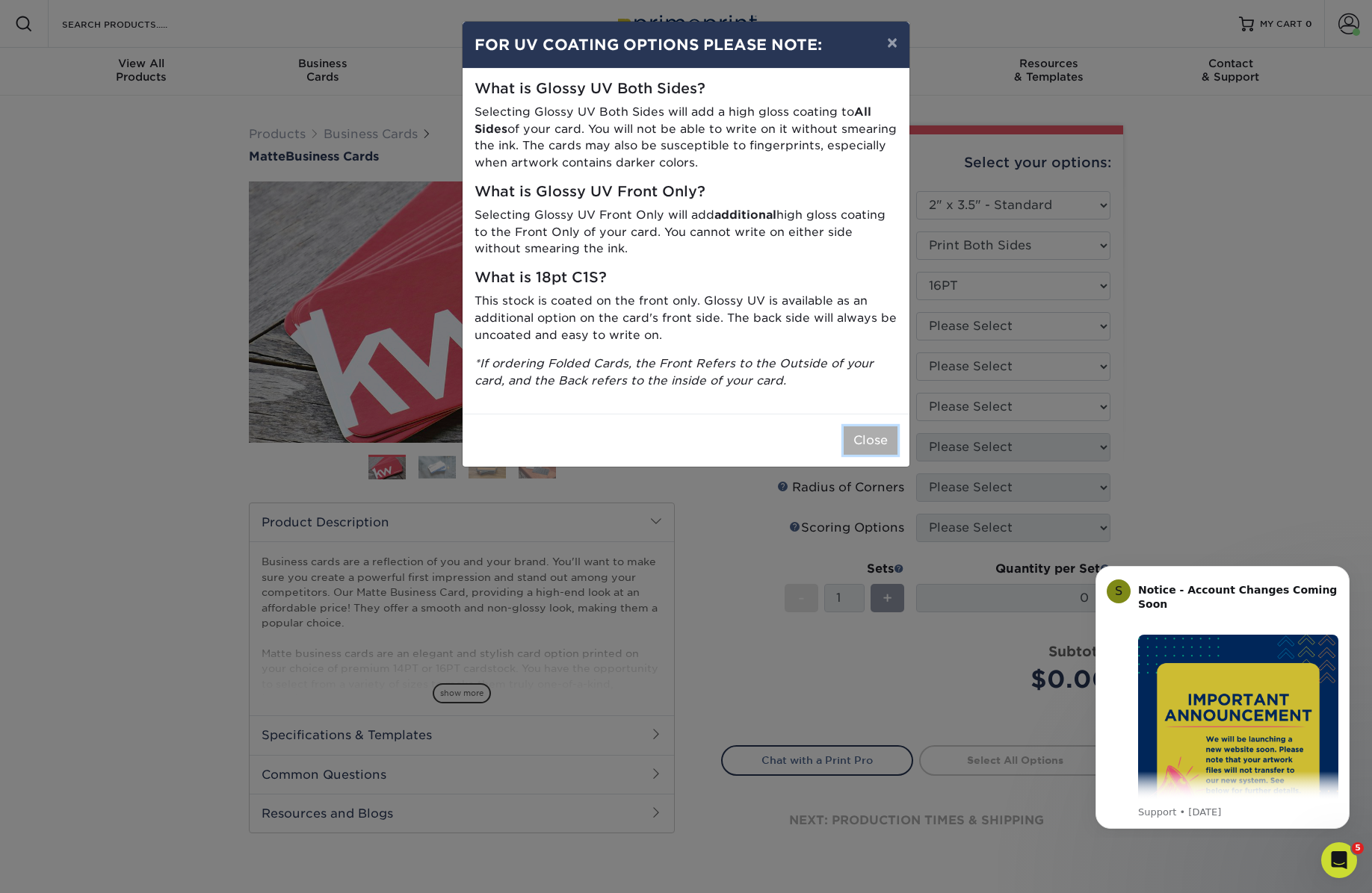
click at [874, 432] on button "Close" at bounding box center [870, 440] width 54 height 29
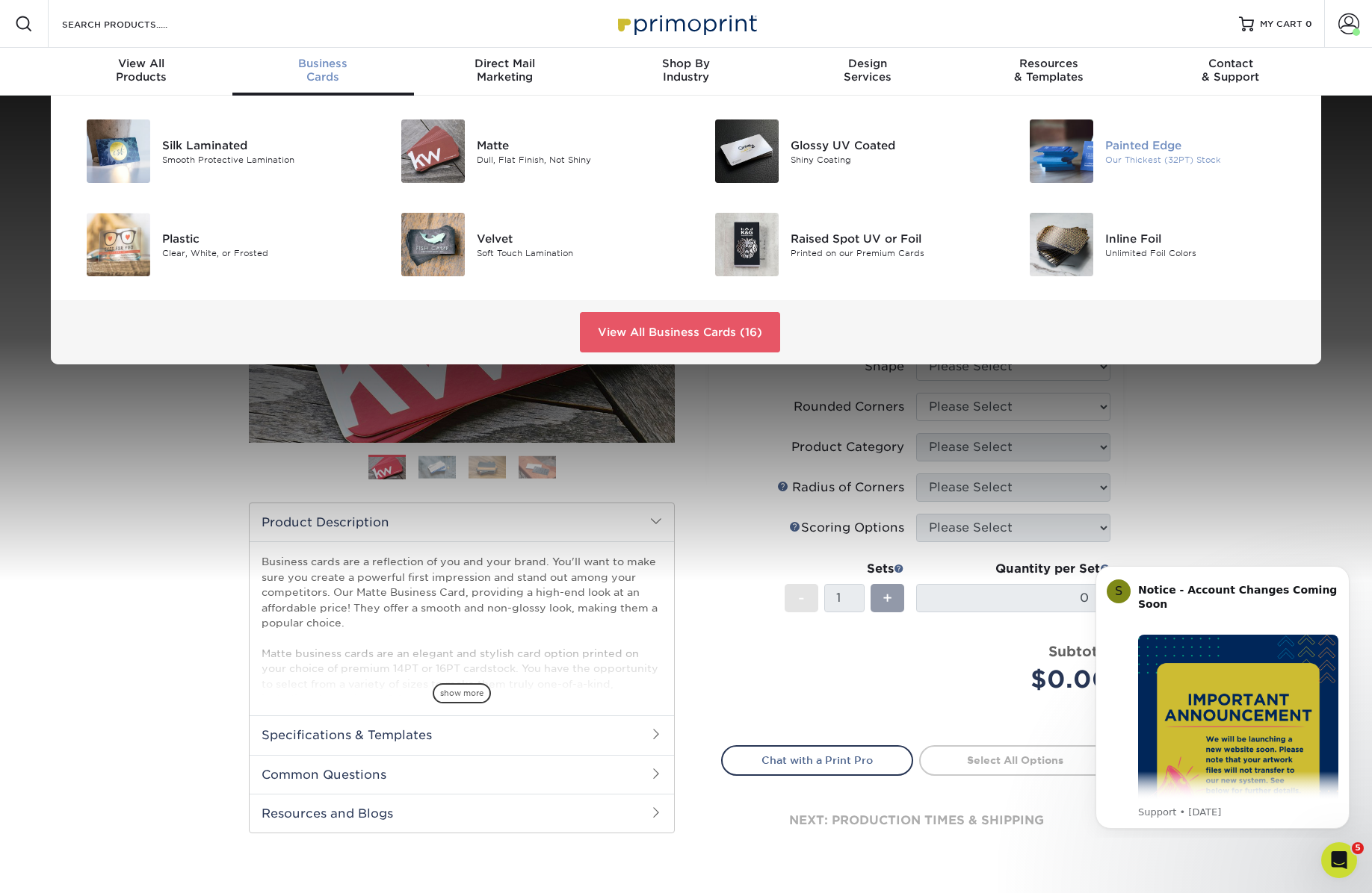
click at [1075, 150] on img at bounding box center [1061, 152] width 63 height 63
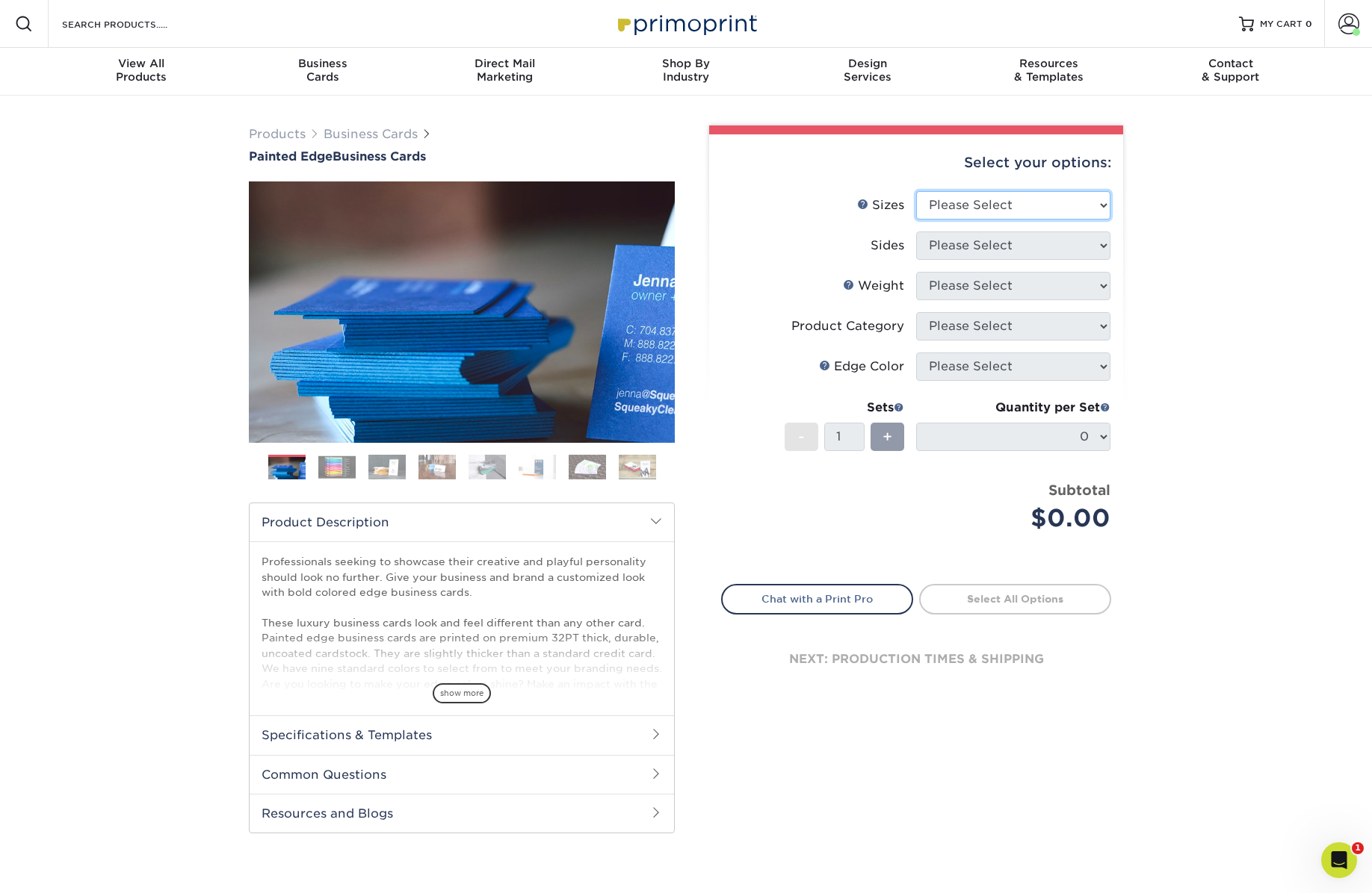
click at [999, 211] on select "Please Select 2" x 3.5" - Standard 2.125" x 3.375" - European 2.5" x 2.5" - Squ…" at bounding box center [1013, 205] width 194 height 29
select select "2.00x3.50"
click at [916, 191] on select "Please Select 2" x 3.5" - Standard 2.125" x 3.375" - European 2.5" x 2.5" - Squ…" at bounding box center [1013, 205] width 194 height 29
click at [972, 247] on select "Please Select Print Both Sides Print Front Only" at bounding box center [1013, 246] width 194 height 29
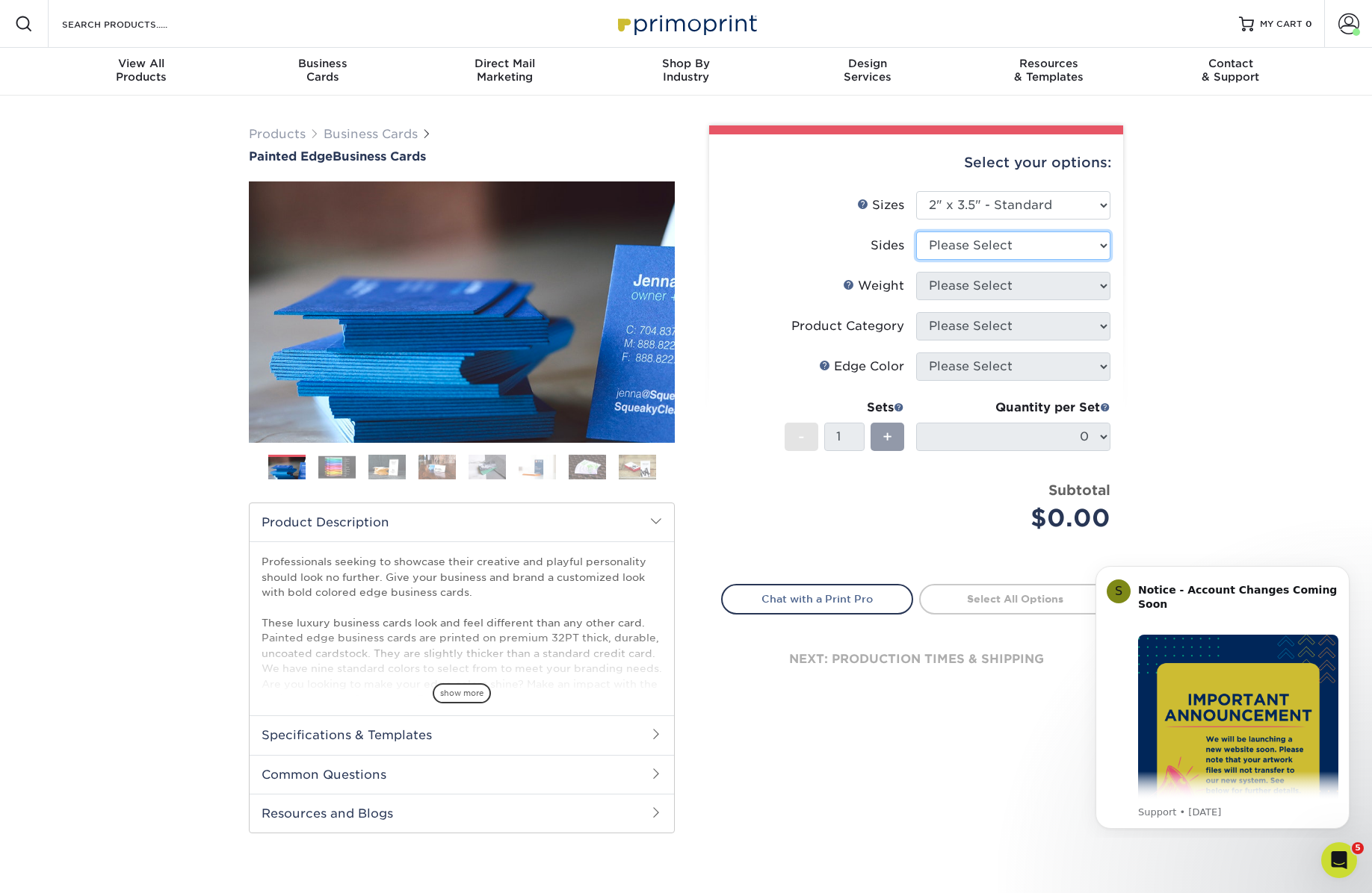
select select "13abbda7-1d64-4f25-8bb2-c179b224825d"
click at [916, 232] on select "Please Select Print Both Sides Print Front Only" at bounding box center [1013, 246] width 194 height 29
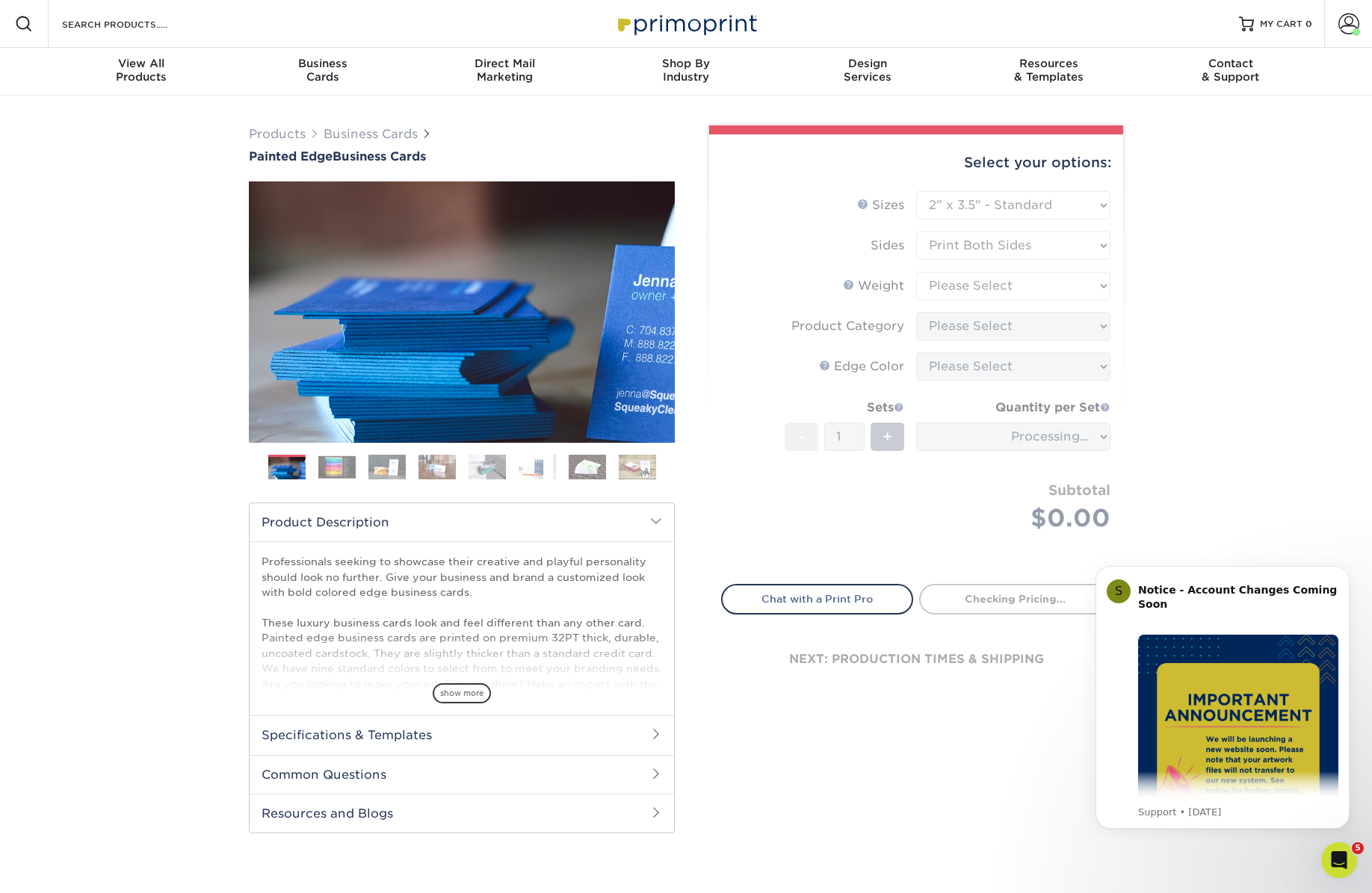
click at [956, 291] on form "Sizes Help Sizes Please Select 2" x 3.5" - Standard 2.125" x 3.375" - European …" at bounding box center [915, 379] width 390 height 376
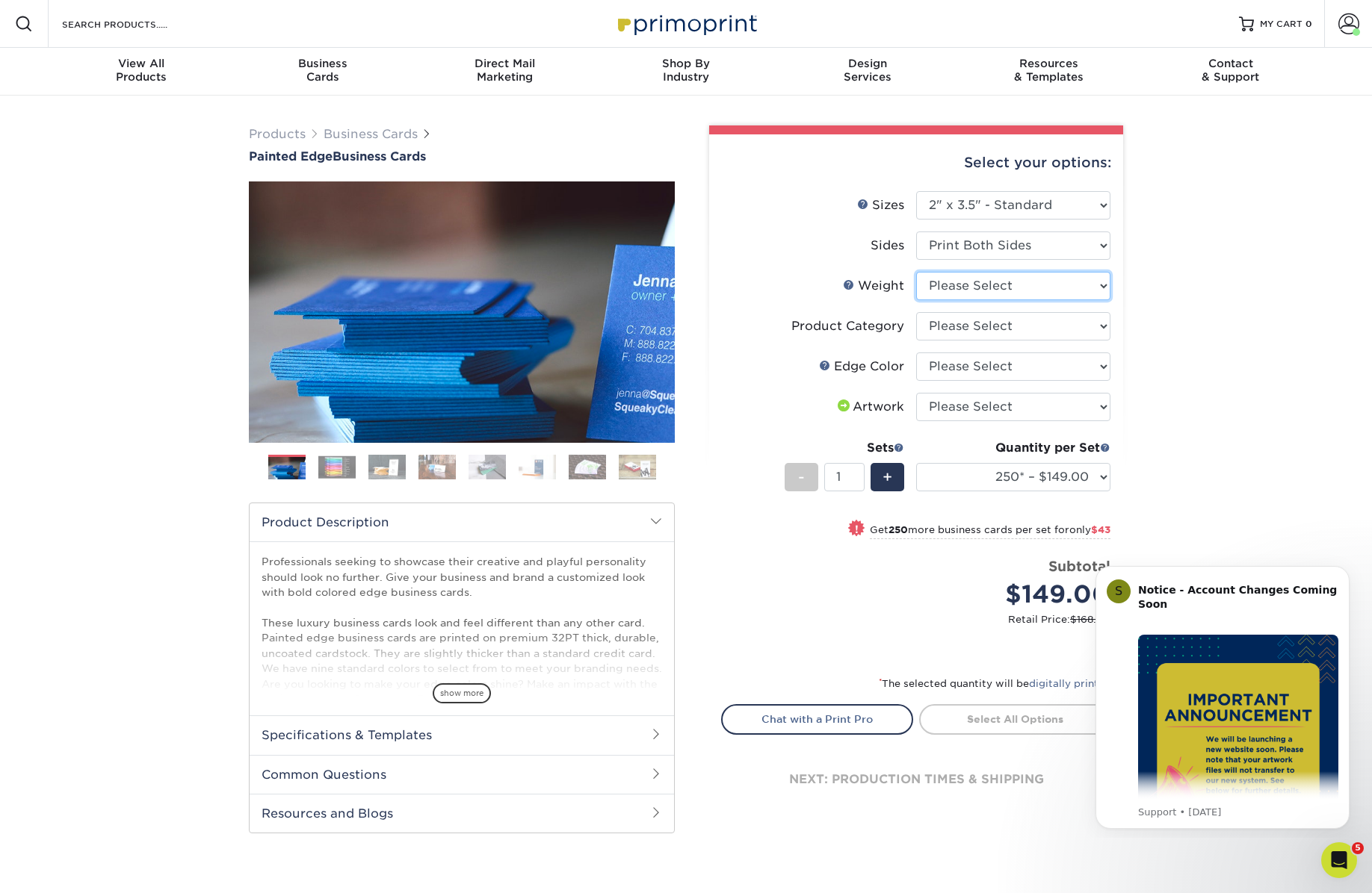
click at [956, 285] on select "Please Select 32PTUC" at bounding box center [1013, 285] width 194 height 29
select select "32PTUC"
click at [916, 272] on select "Please Select 32PTUC" at bounding box center [1013, 285] width 194 height 29
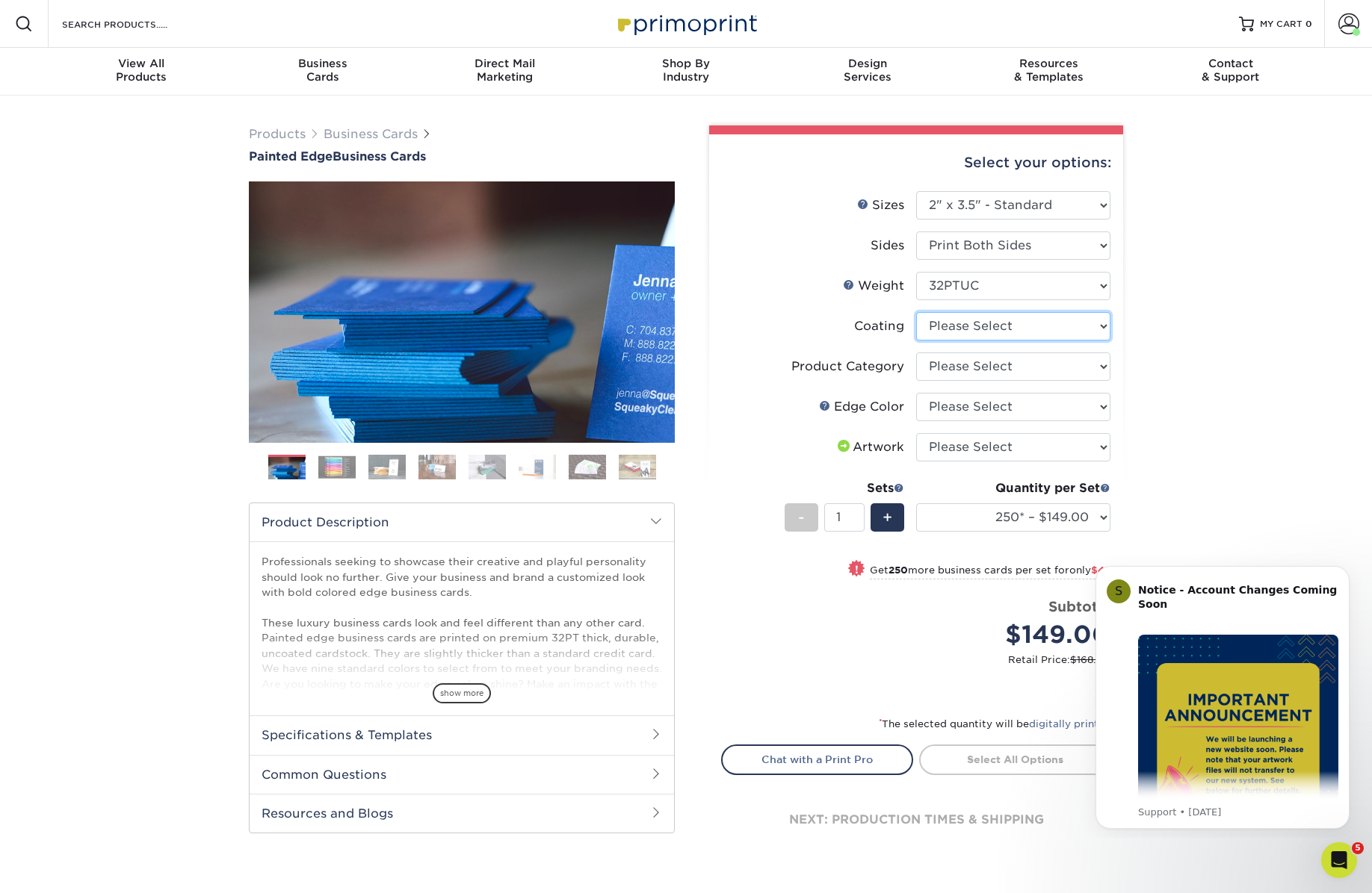
click at [948, 323] on select at bounding box center [1013, 326] width 194 height 29
select select "3e7618de-abca-4bda-9f97-8b9129e913d8"
click at [916, 312] on select at bounding box center [1013, 326] width 194 height 29
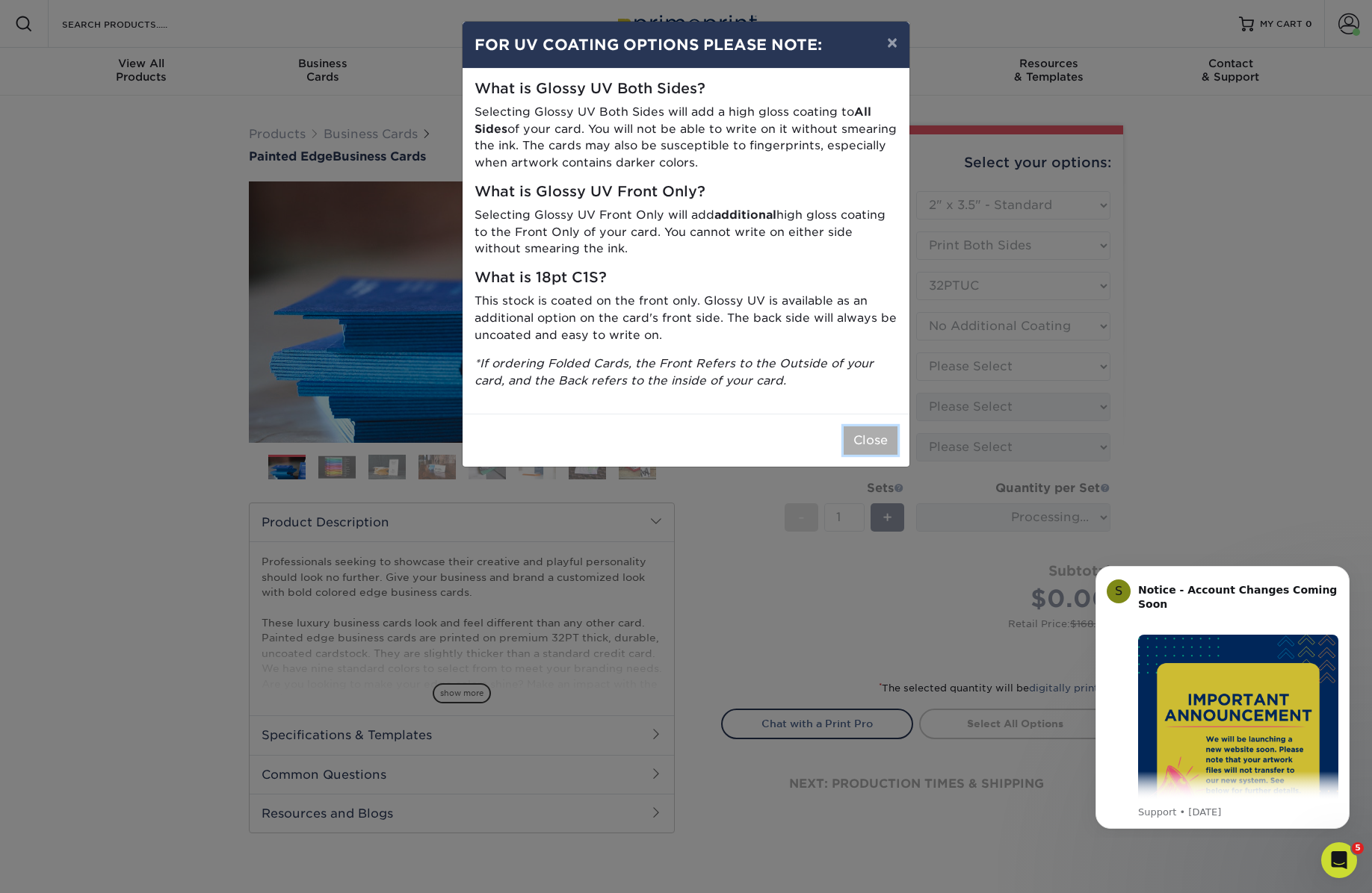
click at [882, 454] on button "Close" at bounding box center [870, 440] width 54 height 29
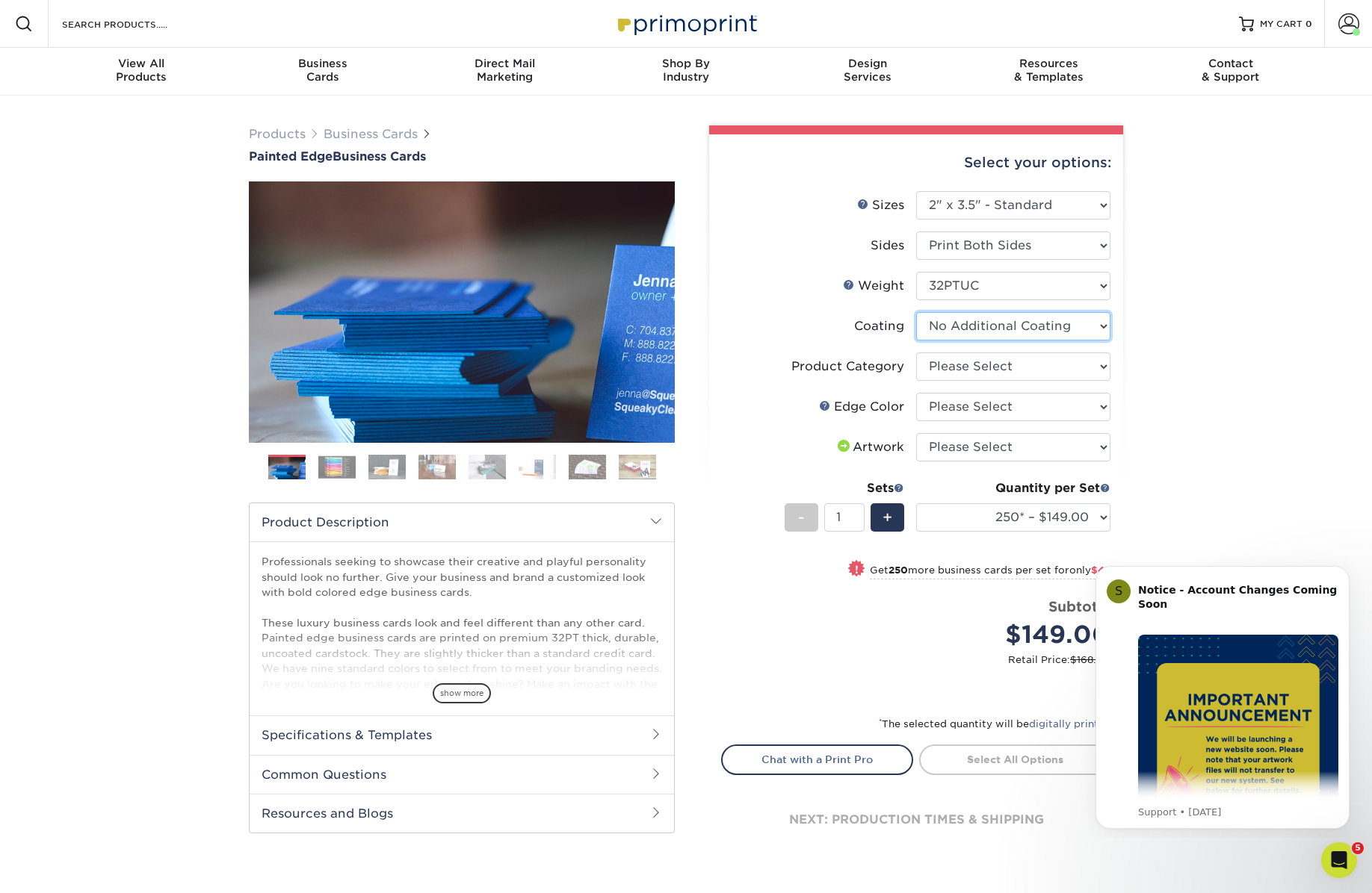
click at [969, 333] on select at bounding box center [1013, 326] width 194 height 29
click at [916, 312] on select at bounding box center [1013, 326] width 194 height 29
click at [954, 376] on select "Please Select Business Cards" at bounding box center [1013, 367] width 194 height 29
select select "3b5148f1-0588-4f88-a218-97bcfdce65c1"
click at [916, 353] on select "Please Select Business Cards" at bounding box center [1013, 367] width 194 height 29
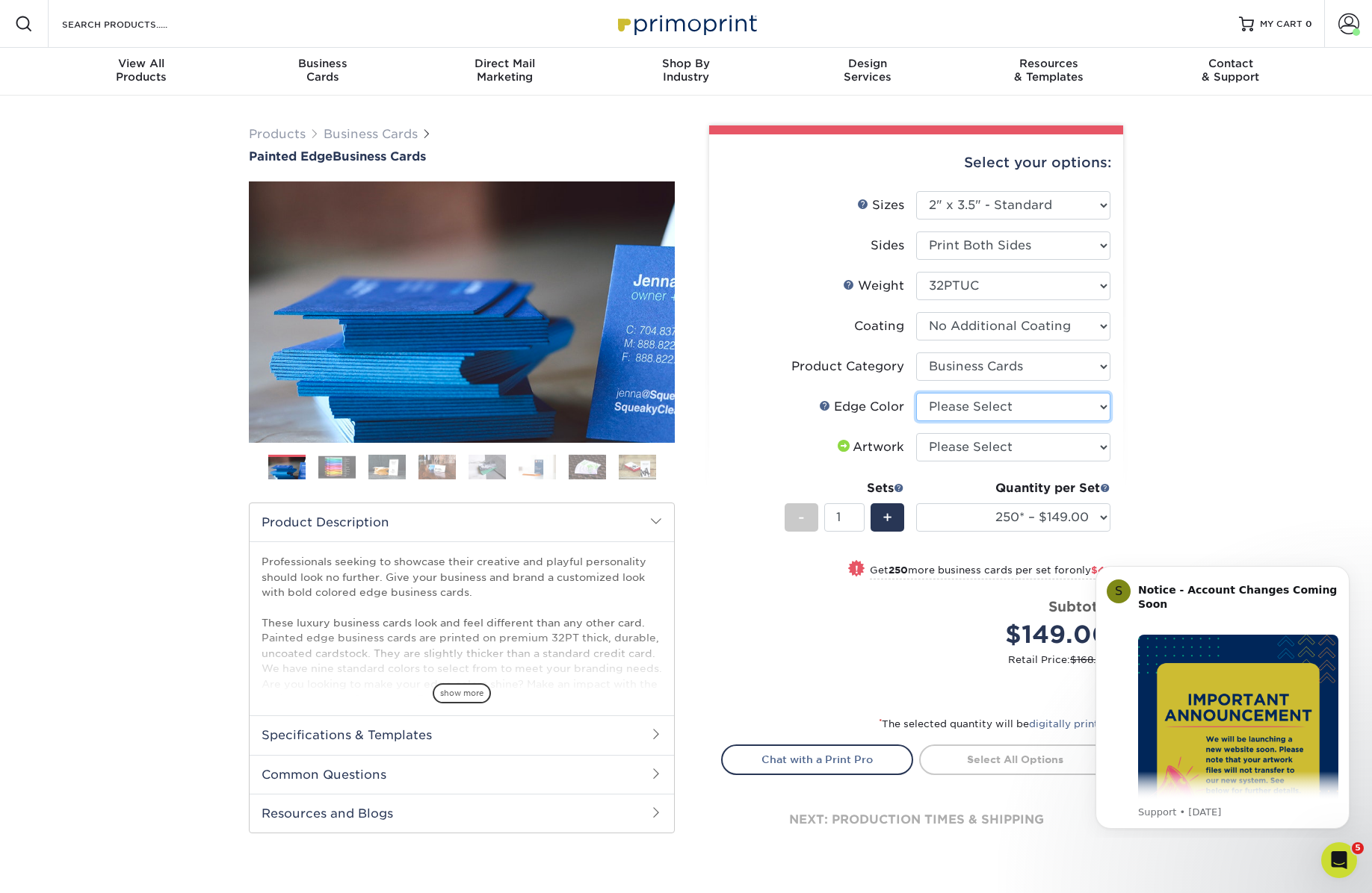
click at [953, 410] on select "Please Select Charcoal Black Brown Blue Pearlescent Blue Pearlescent Gold Pearl…" at bounding box center [1013, 406] width 194 height 29
click at [916, 392] on select "Please Select Charcoal Black Brown Blue Pearlescent Blue Pearlescent Gold Pearl…" at bounding box center [1013, 406] width 194 height 29
click at [953, 444] on select "Please Select I will upload files I need a design - $100" at bounding box center [1013, 447] width 194 height 29
click at [334, 479] on li at bounding box center [337, 467] width 38 height 25
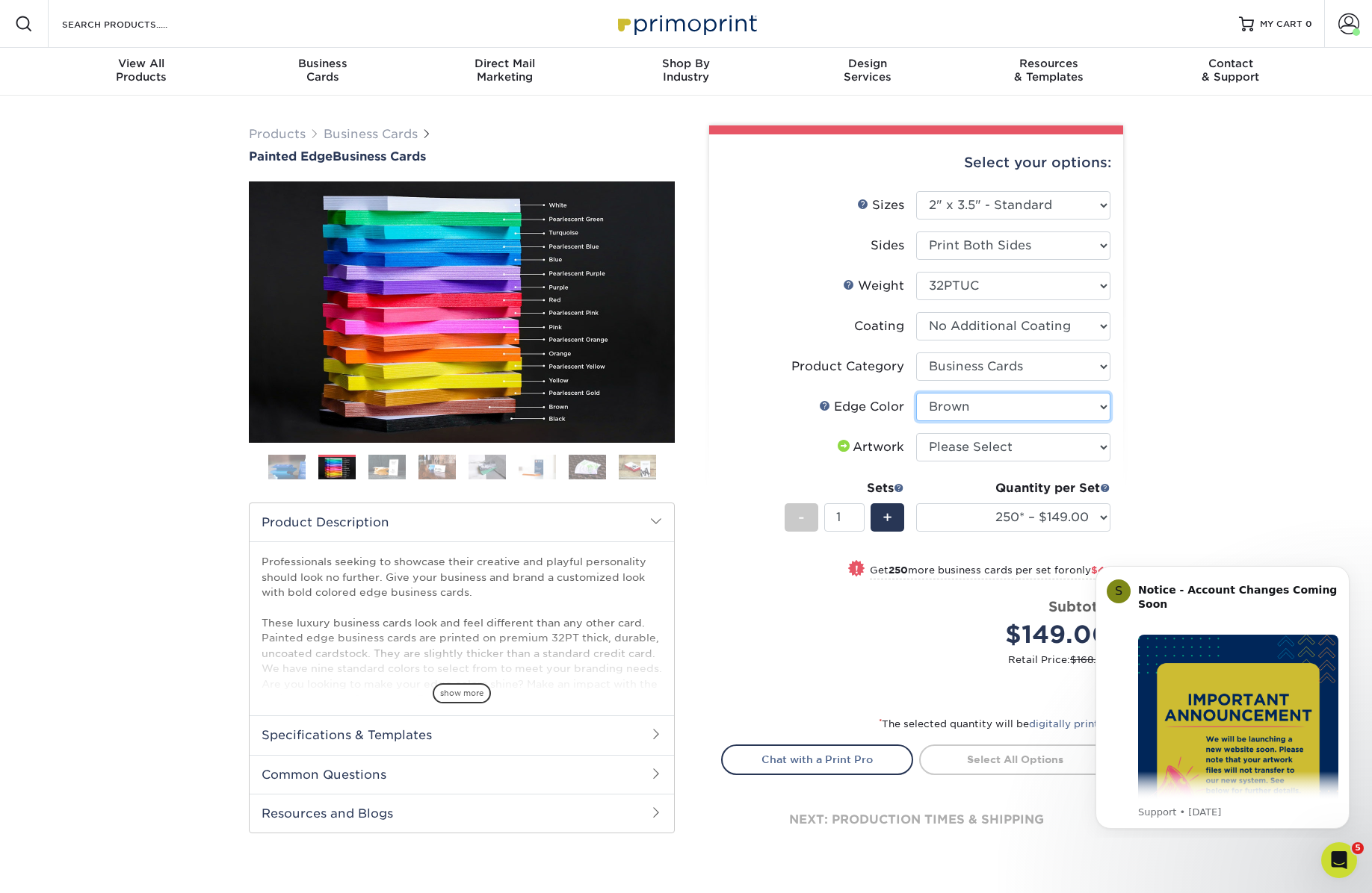
click at [963, 408] on select "Please Select Charcoal Black Brown Blue Pearlescent Blue Pearlescent Gold Pearl…" at bounding box center [1013, 406] width 194 height 29
select select "dbd4eccd-24a3-4659-ab71-784ddef5083c"
click at [916, 392] on select "Please Select Charcoal Black Brown Blue Pearlescent Blue Pearlescent Gold Pearl…" at bounding box center [1013, 406] width 194 height 29
click at [989, 450] on select "Please Select I will upload files I need a design - $100" at bounding box center [1013, 447] width 194 height 29
select select "upload"
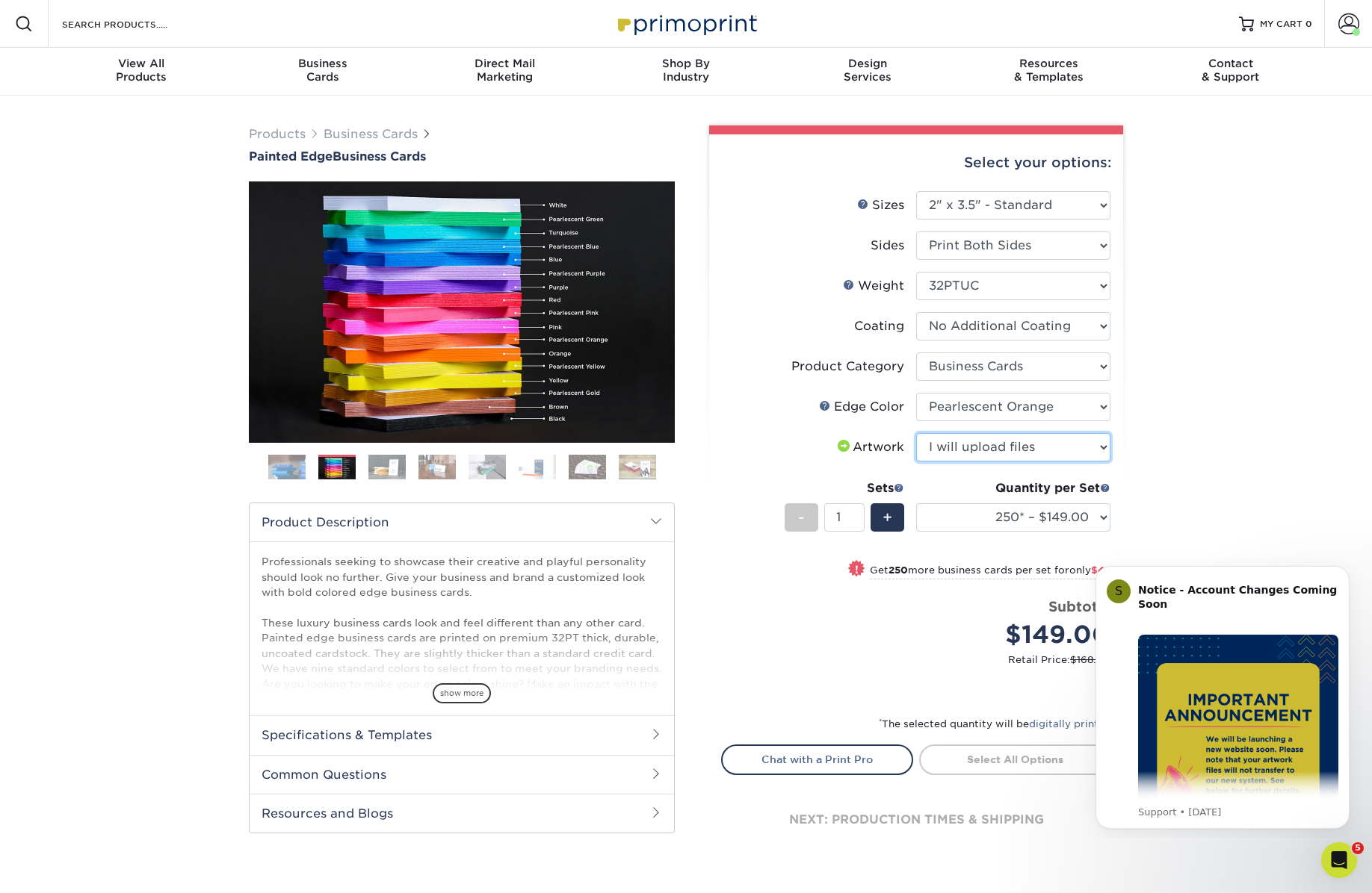
click at [916, 433] on select "Please Select I will upload files I need a design - $100" at bounding box center [1013, 447] width 194 height 29
